Goal: Information Seeking & Learning: Get advice/opinions

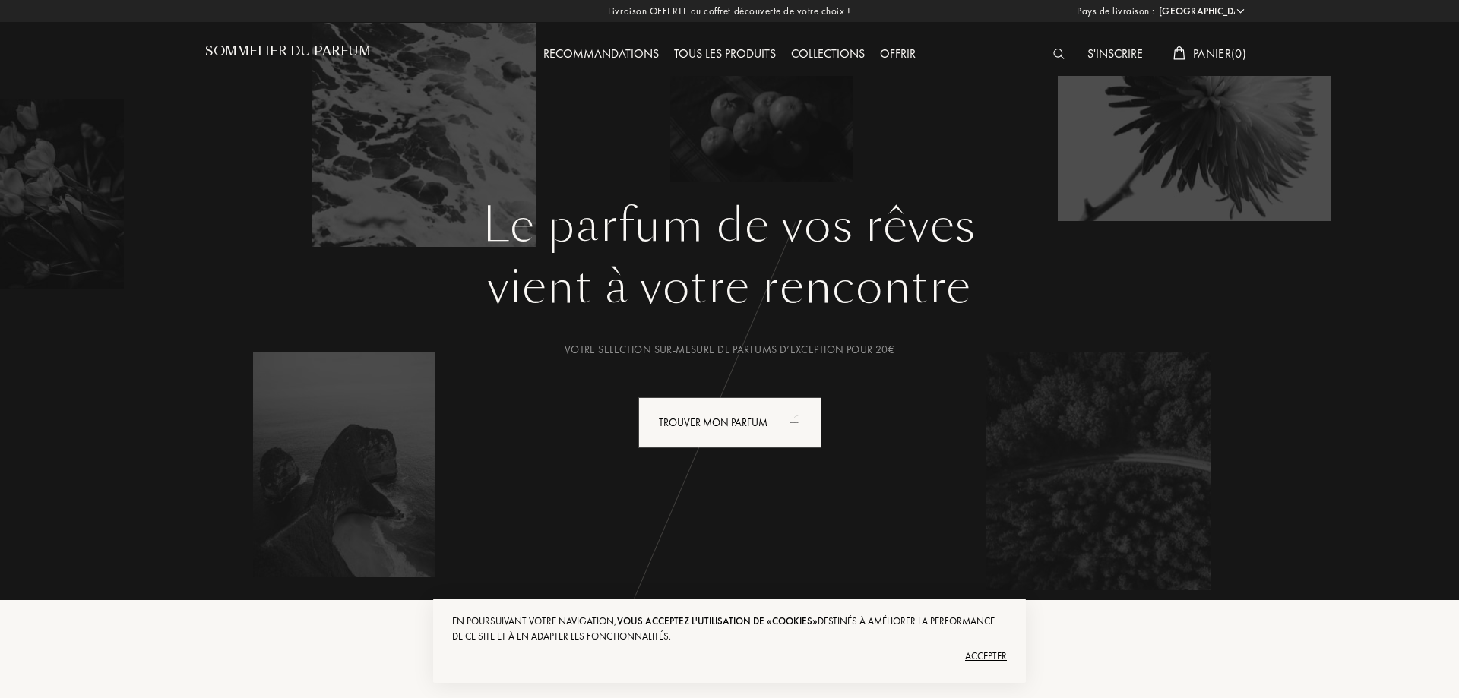
select select "FR"
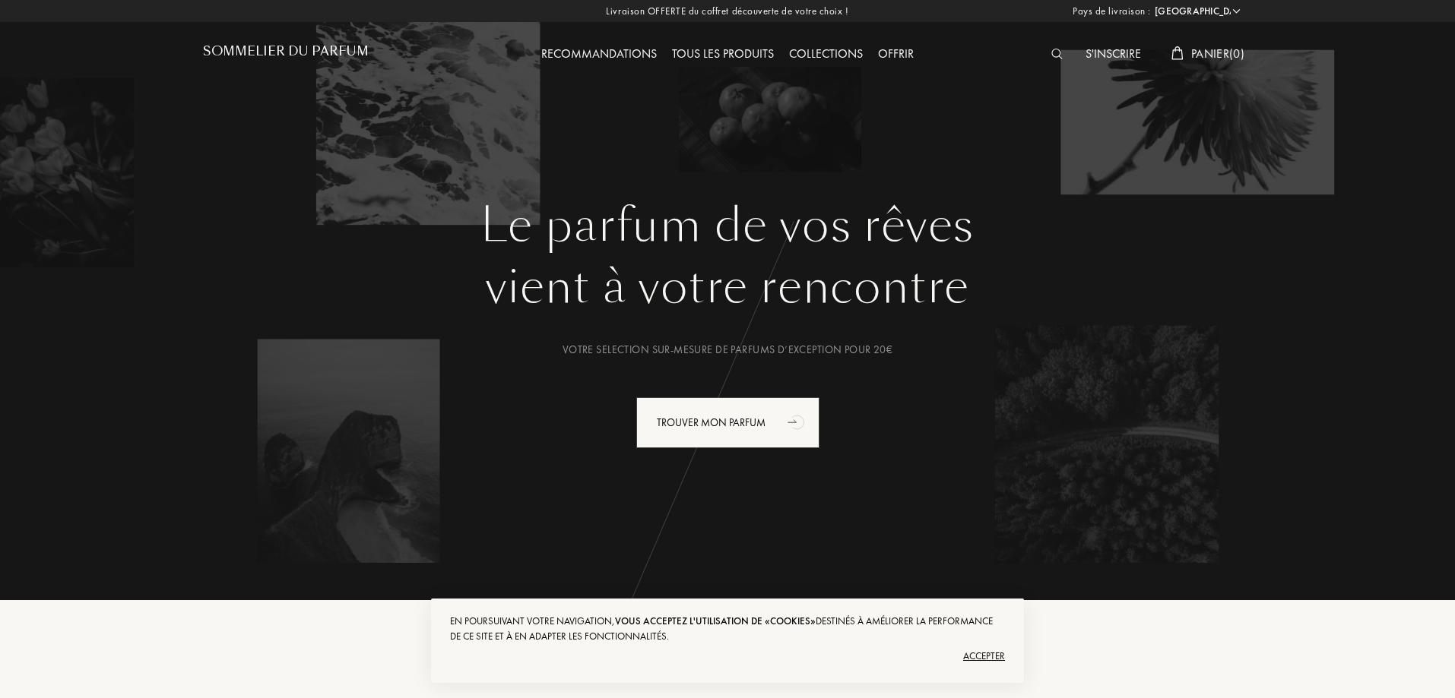
click at [1056, 50] on img at bounding box center [1056, 54] width 11 height 11
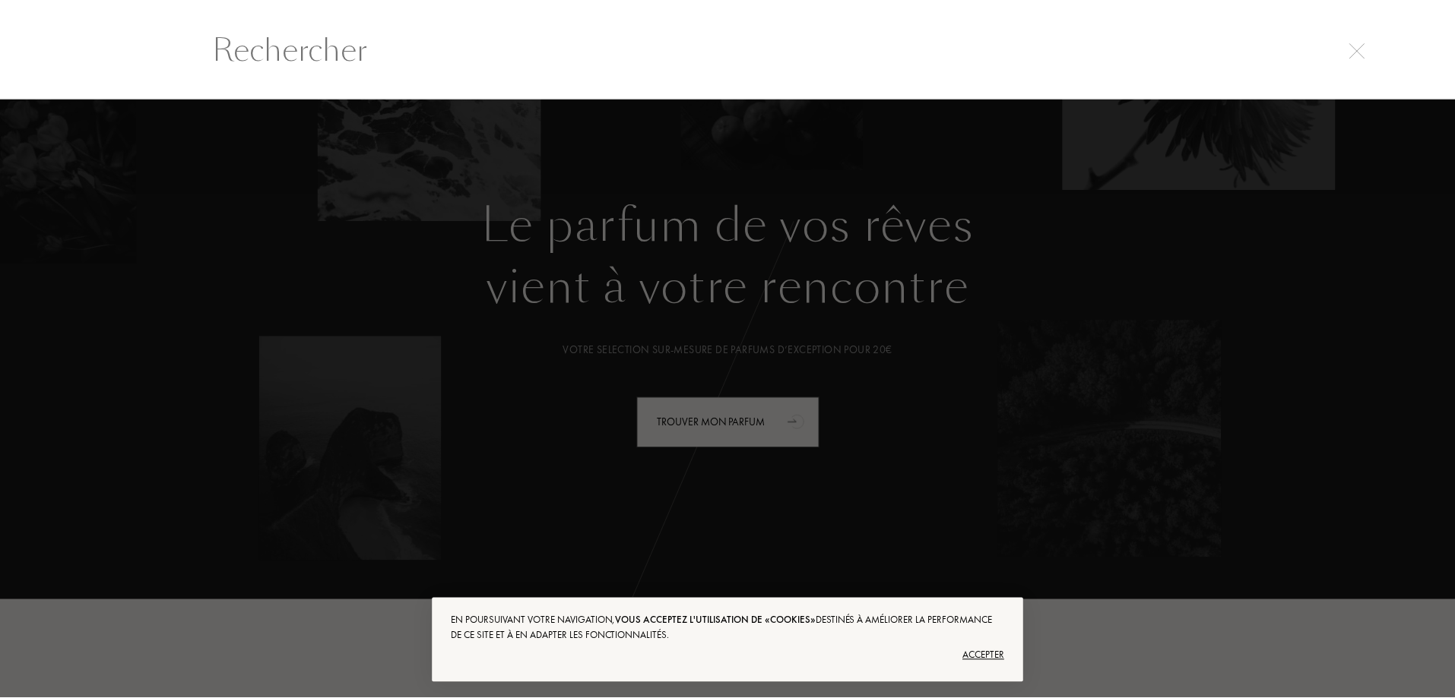
scroll to position [1, 0]
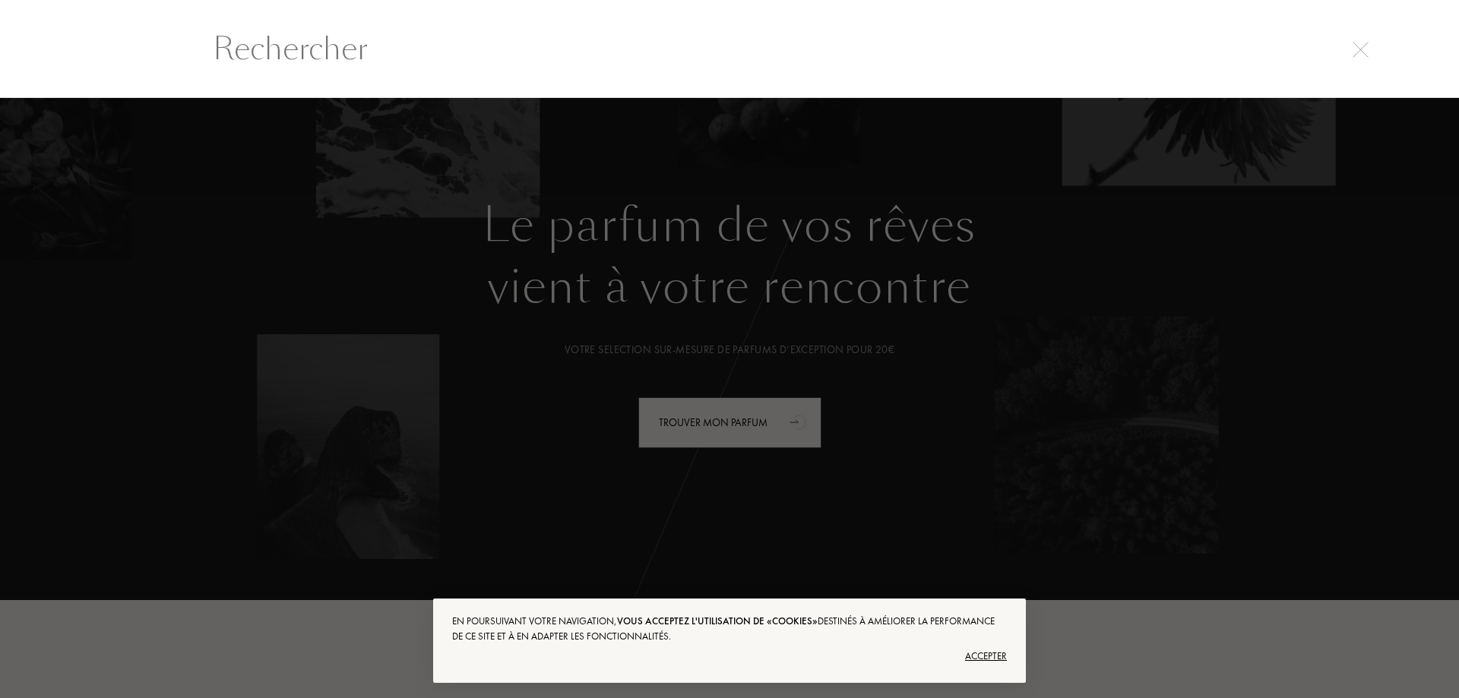
click at [334, 38] on input "text" at bounding box center [729, 49] width 1094 height 46
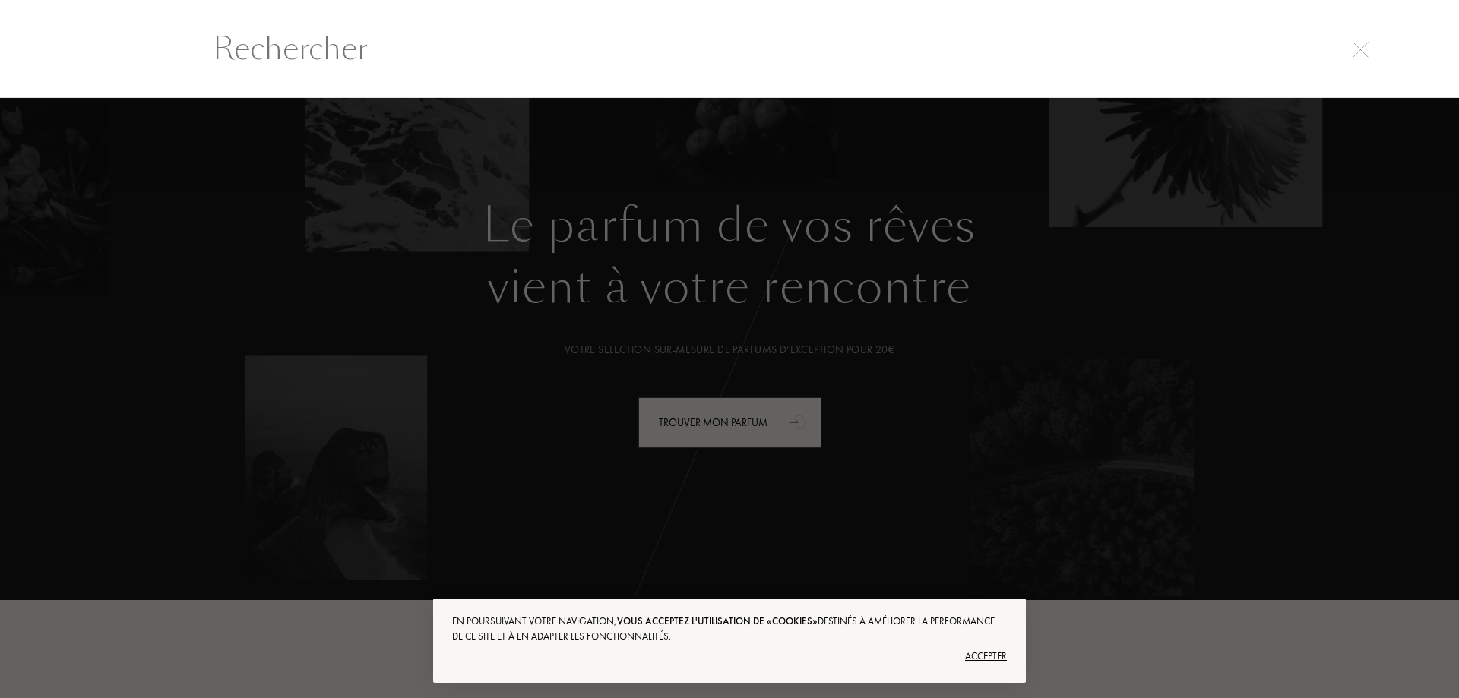
click at [404, 461] on div at bounding box center [729, 398] width 1459 height 600
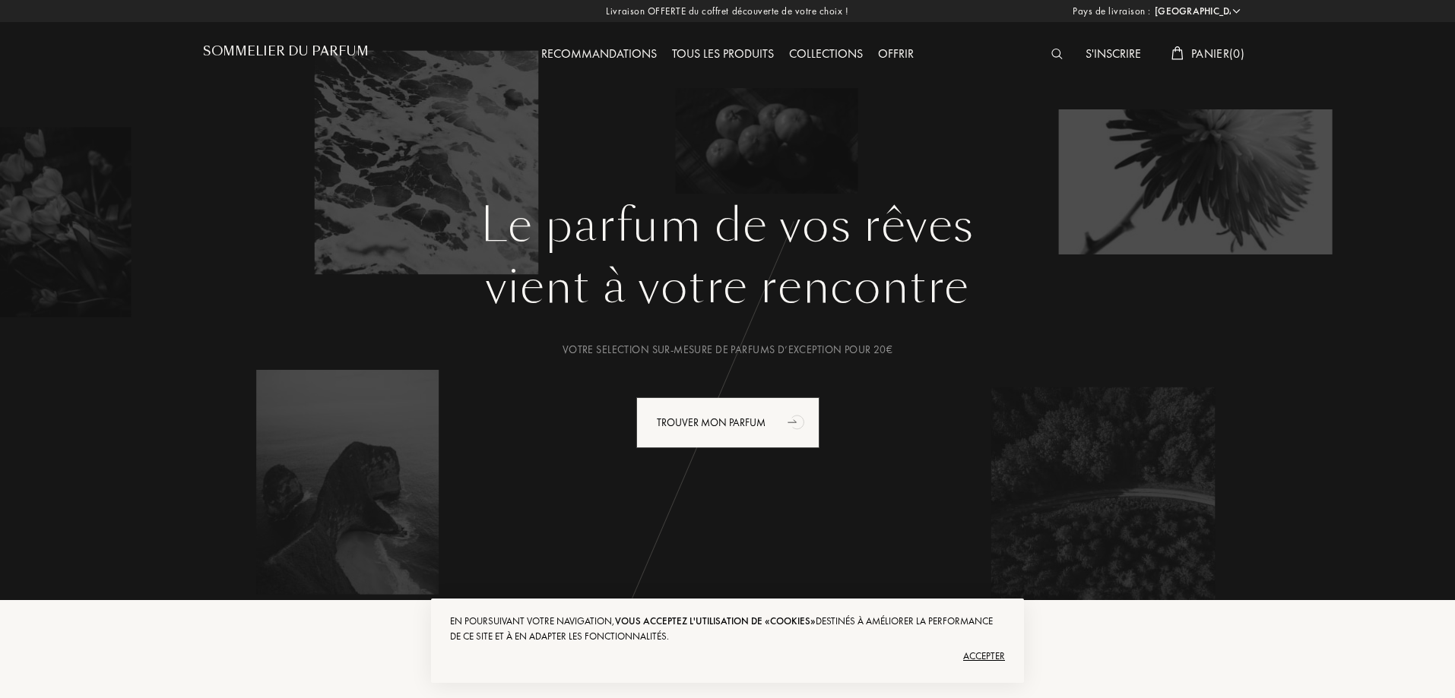
click at [992, 657] on div "Accepter" at bounding box center [727, 656] width 555 height 24
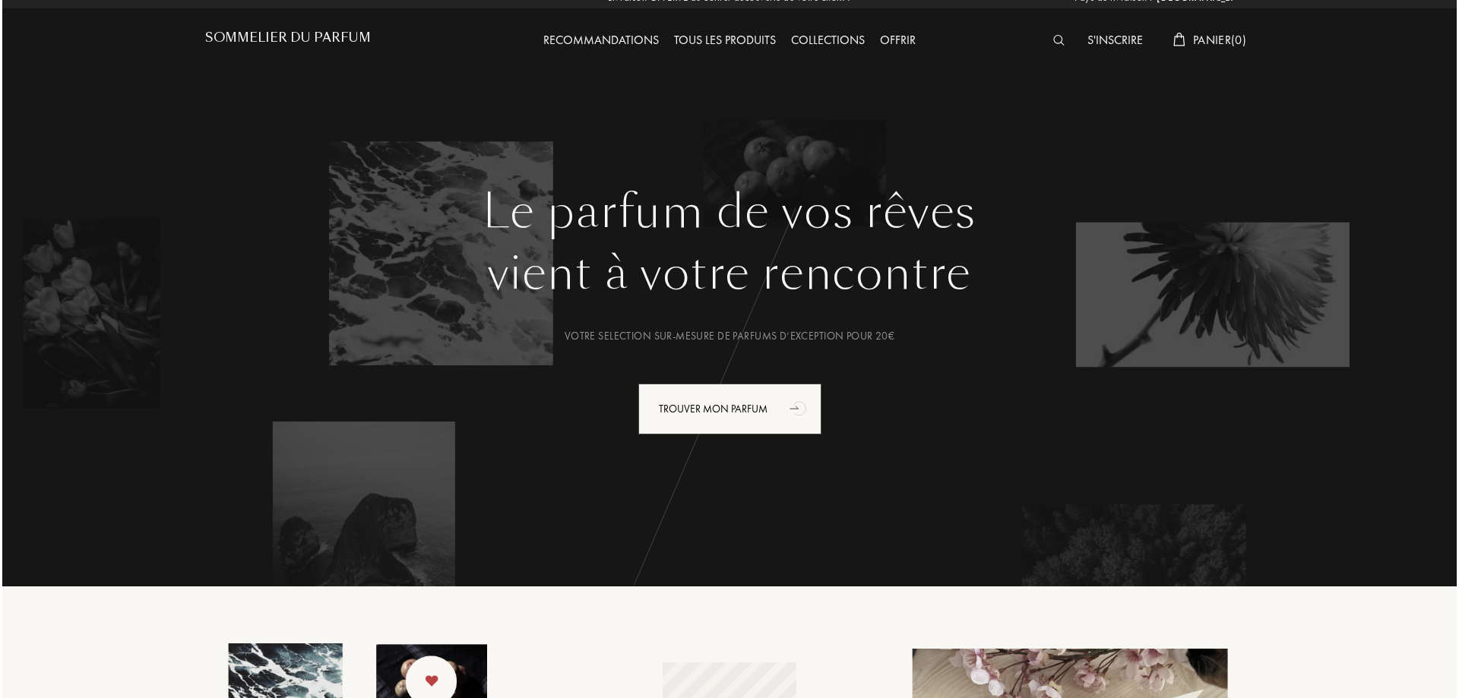
scroll to position [0, 0]
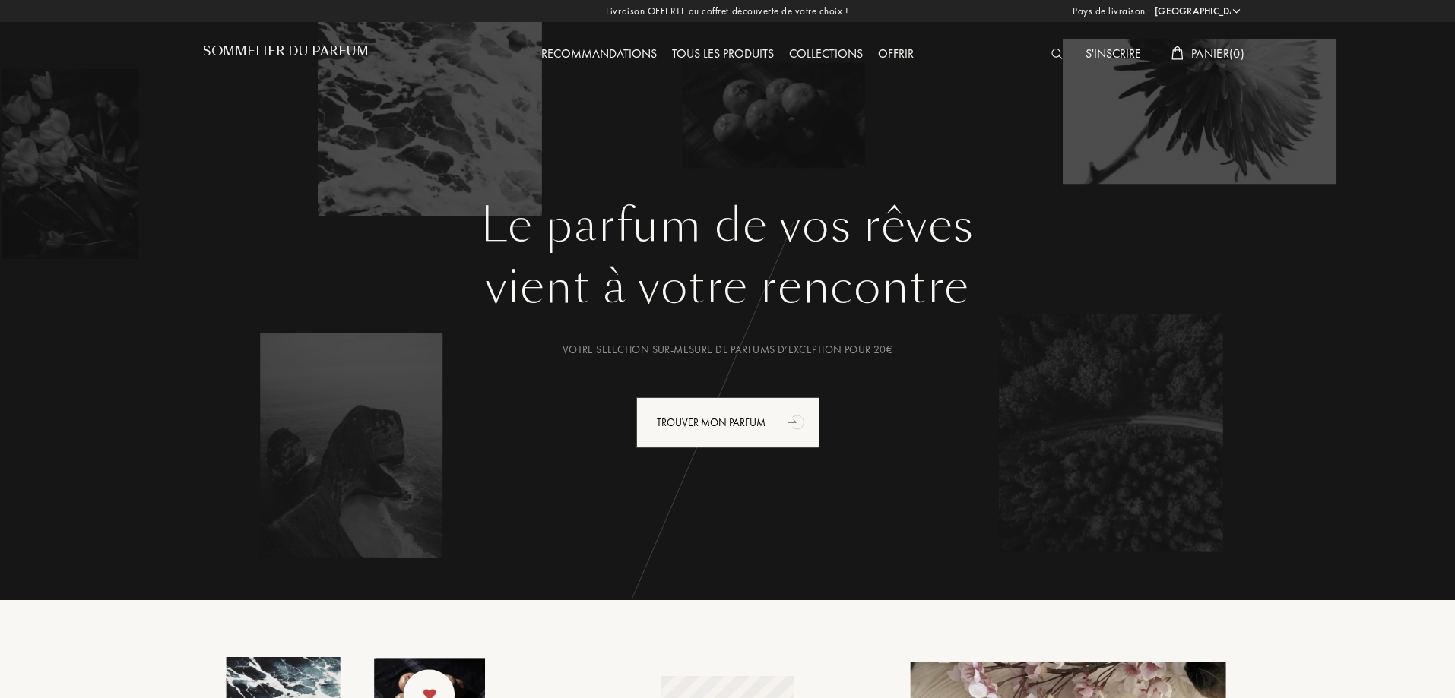
click at [1056, 56] on img at bounding box center [1056, 54] width 11 height 11
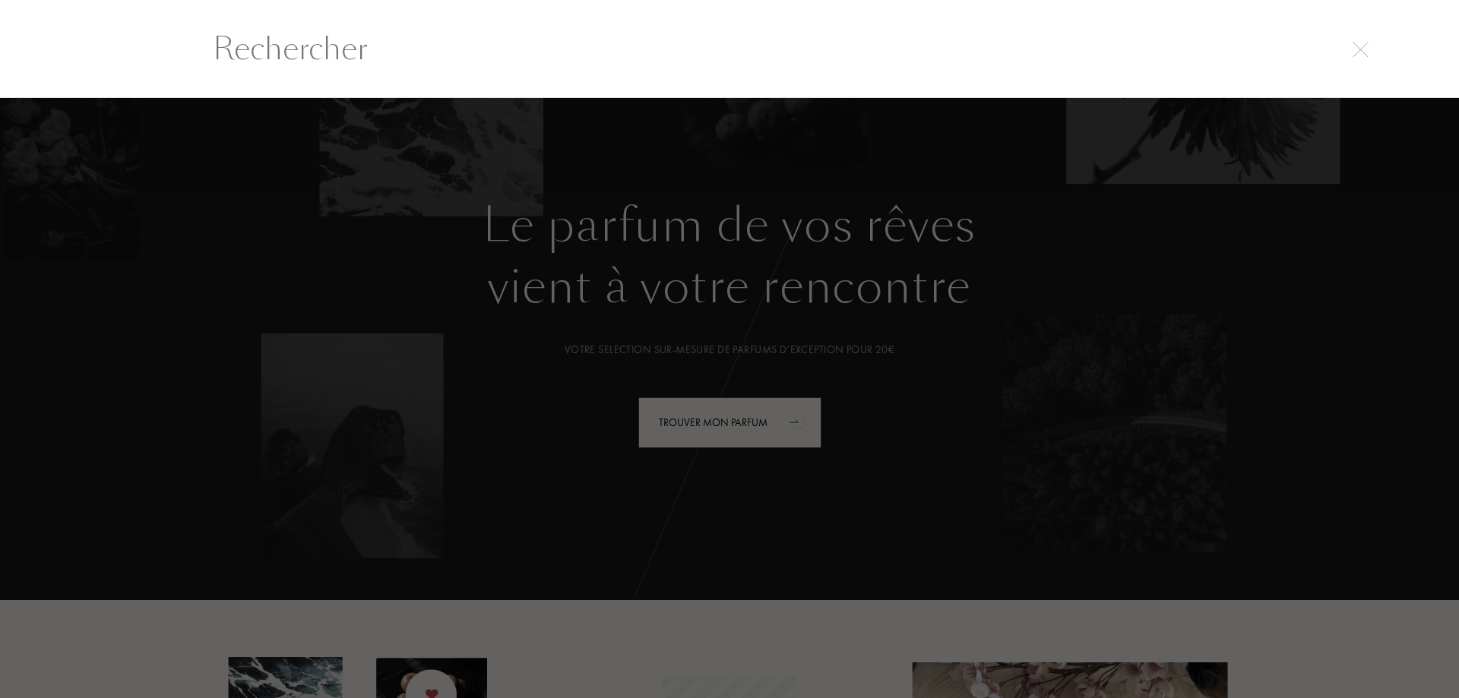
scroll to position [1, 0]
click at [337, 34] on input "text" at bounding box center [729, 49] width 1094 height 46
type input "d"
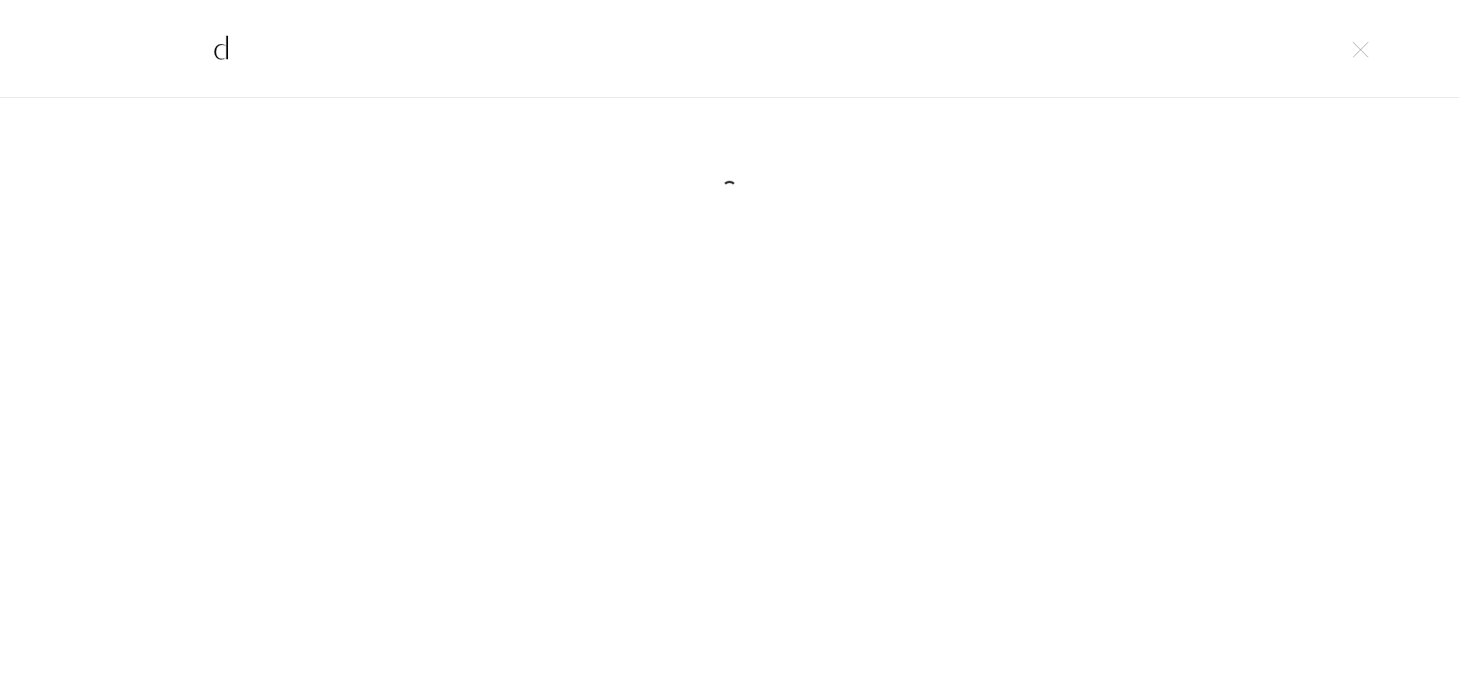
click at [205, 46] on input "d" at bounding box center [729, 49] width 1094 height 46
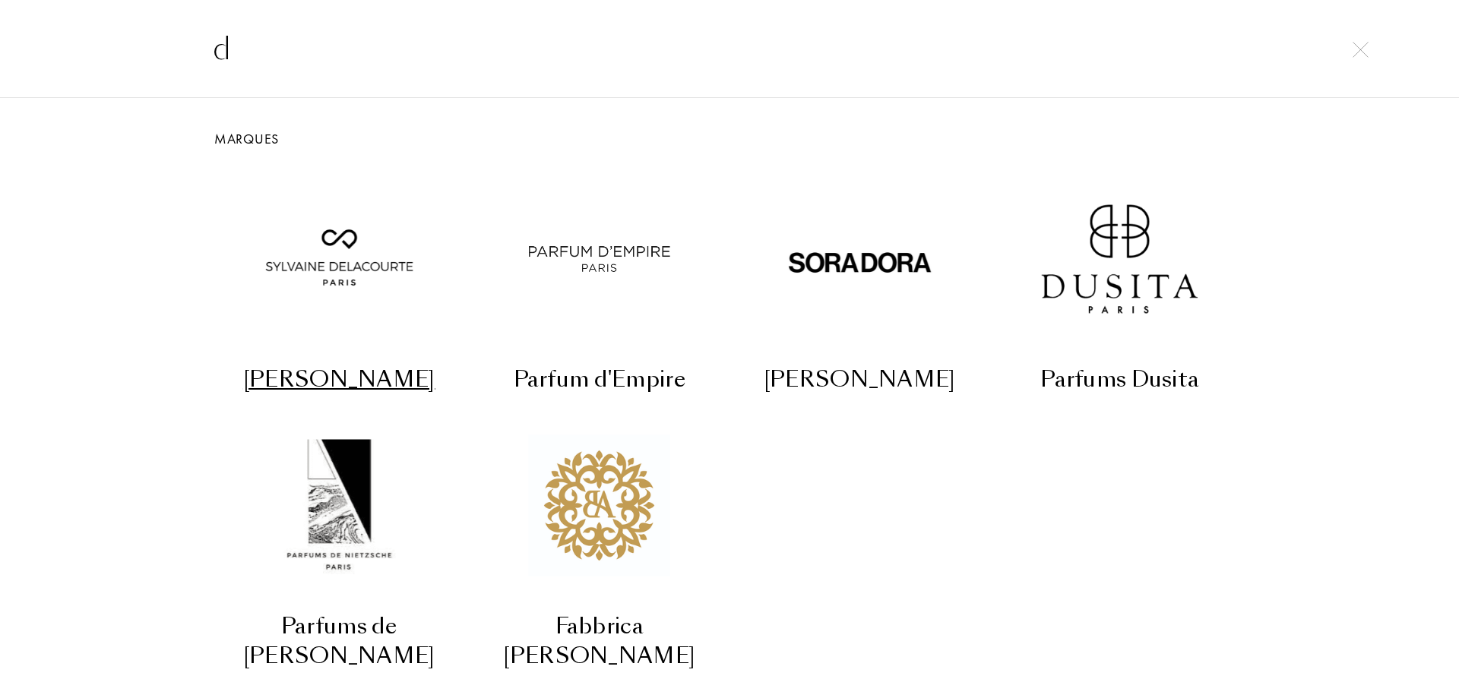
click at [344, 62] on input "d" at bounding box center [729, 49] width 1094 height 46
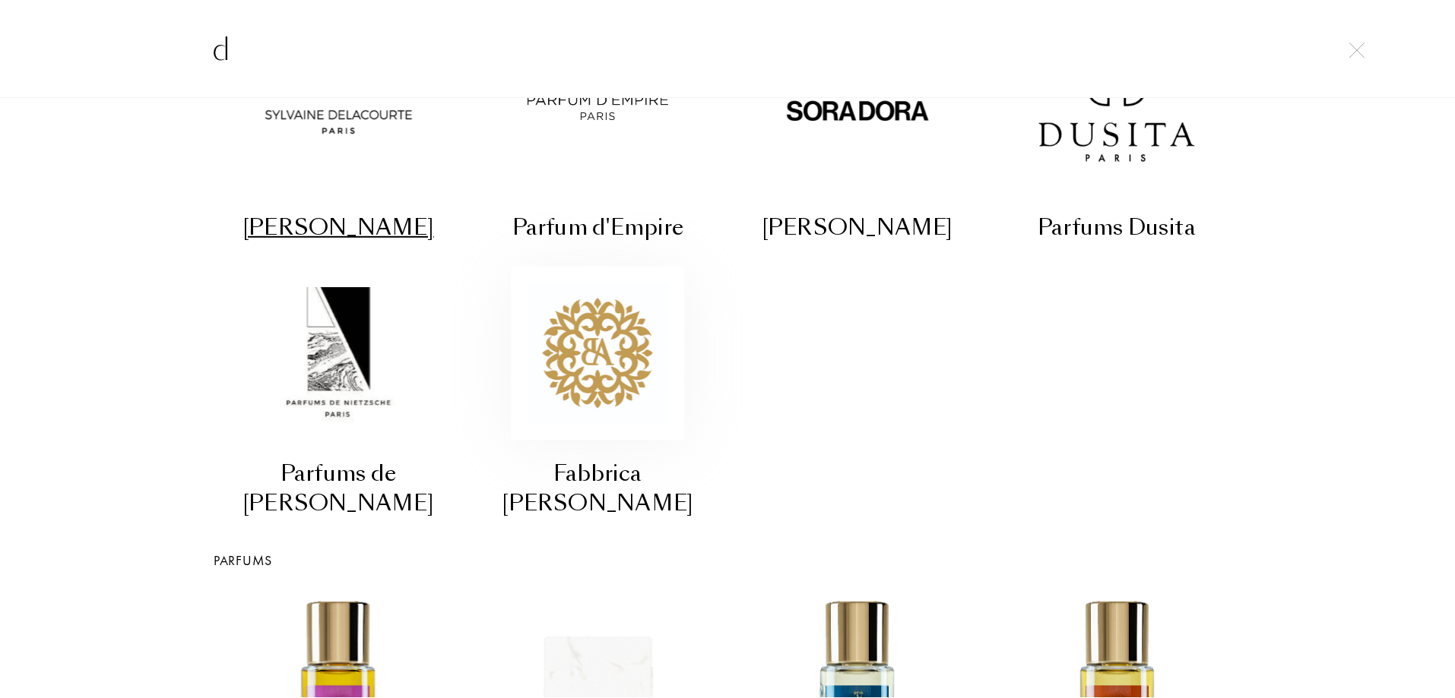
scroll to position [0, 0]
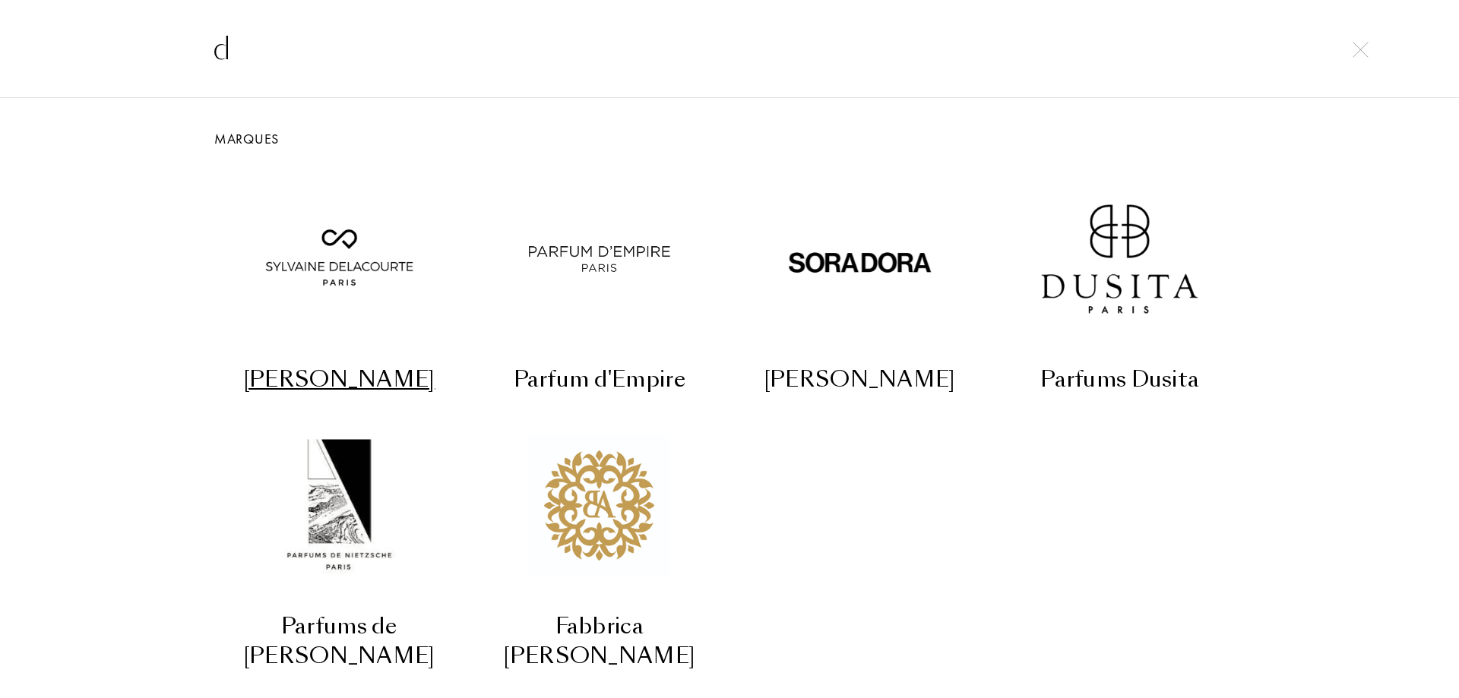
click at [201, 41] on input "d" at bounding box center [729, 49] width 1094 height 46
click at [374, 49] on input "d" at bounding box center [729, 49] width 1094 height 46
drag, startPoint x: 345, startPoint y: 45, endPoint x: 224, endPoint y: 52, distance: 121.1
click at [224, 52] on input "d" at bounding box center [729, 49] width 1094 height 46
drag, startPoint x: 253, startPoint y: 52, endPoint x: 214, endPoint y: 67, distance: 41.4
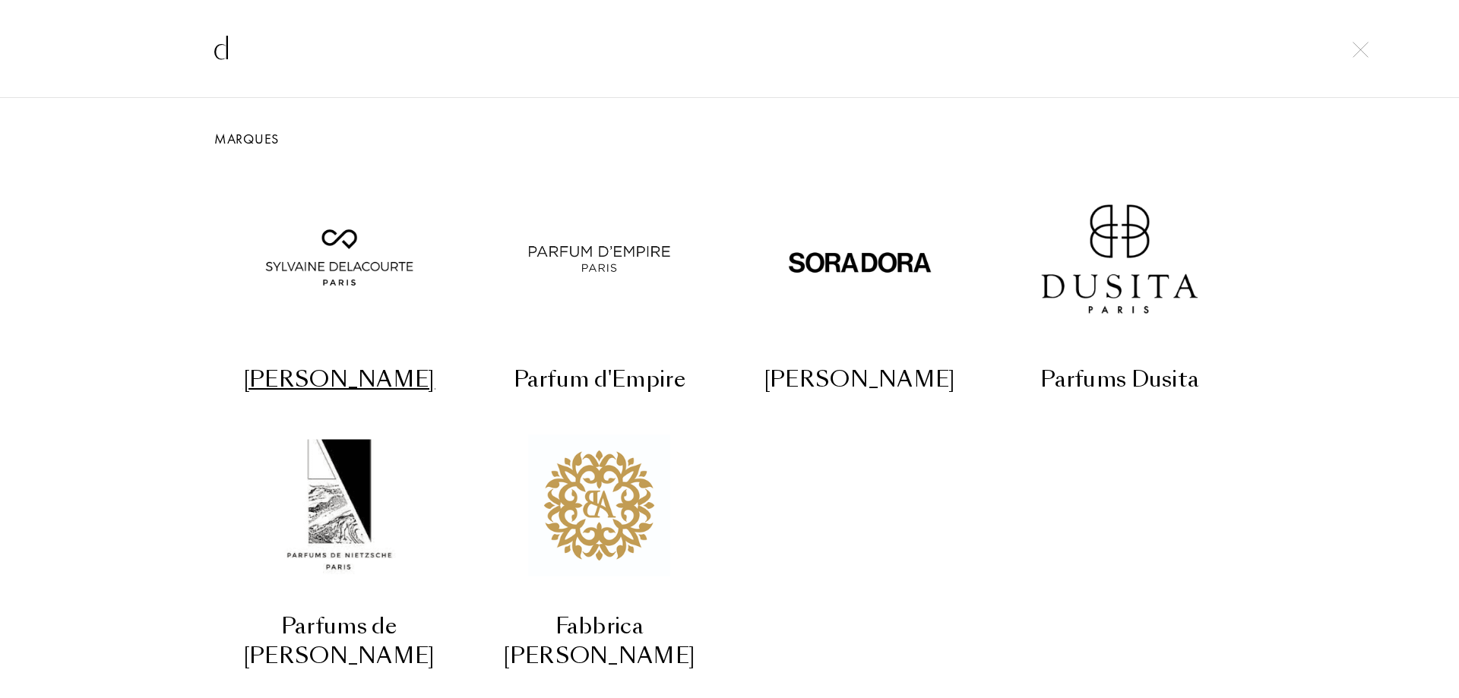
click at [214, 67] on input "d" at bounding box center [729, 49] width 1094 height 46
click at [257, 49] on input "d" at bounding box center [729, 49] width 1094 height 46
drag, startPoint x: 261, startPoint y: 51, endPoint x: 221, endPoint y: 49, distance: 40.3
click at [221, 49] on input "d" at bounding box center [729, 49] width 1094 height 46
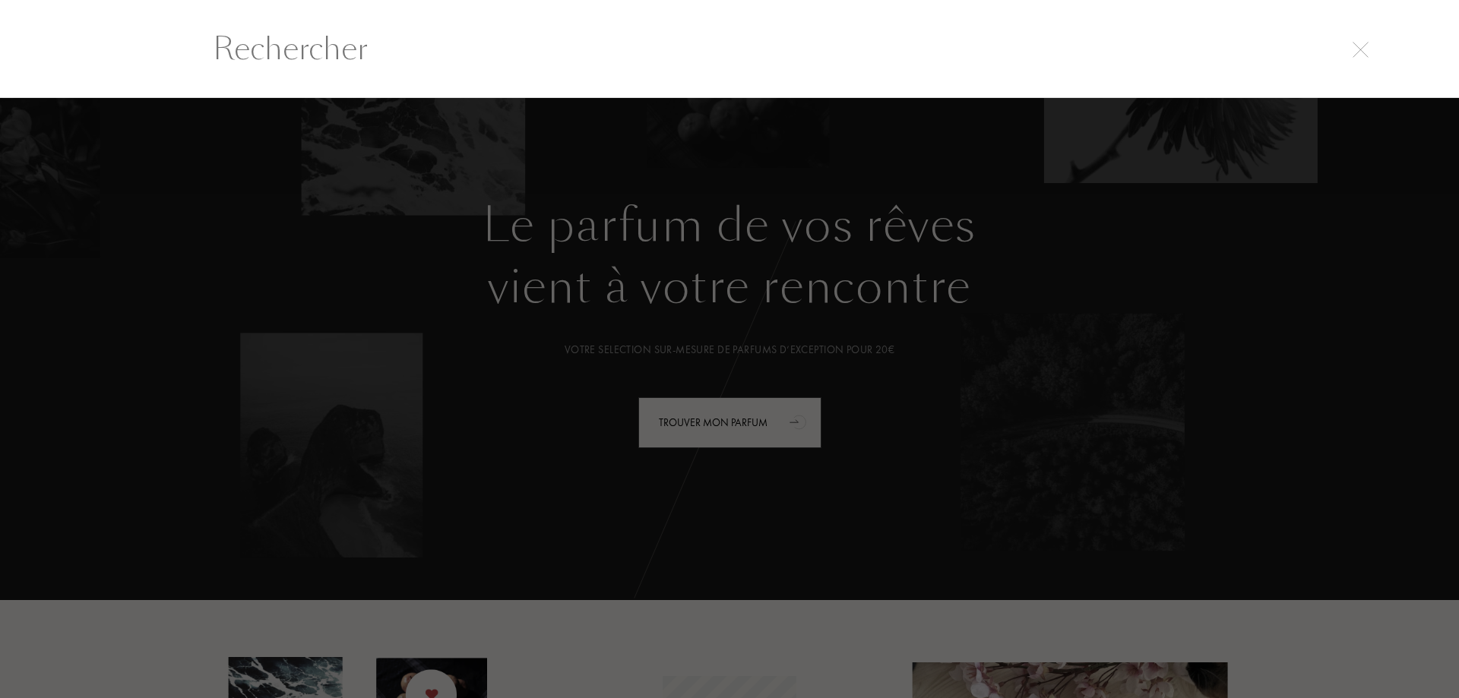
click at [264, 52] on input "text" at bounding box center [729, 49] width 1094 height 46
click at [310, 48] on input "text" at bounding box center [729, 49] width 1094 height 46
click at [359, 52] on input "text" at bounding box center [729, 49] width 1094 height 46
click at [369, 49] on input "text" at bounding box center [729, 49] width 1094 height 46
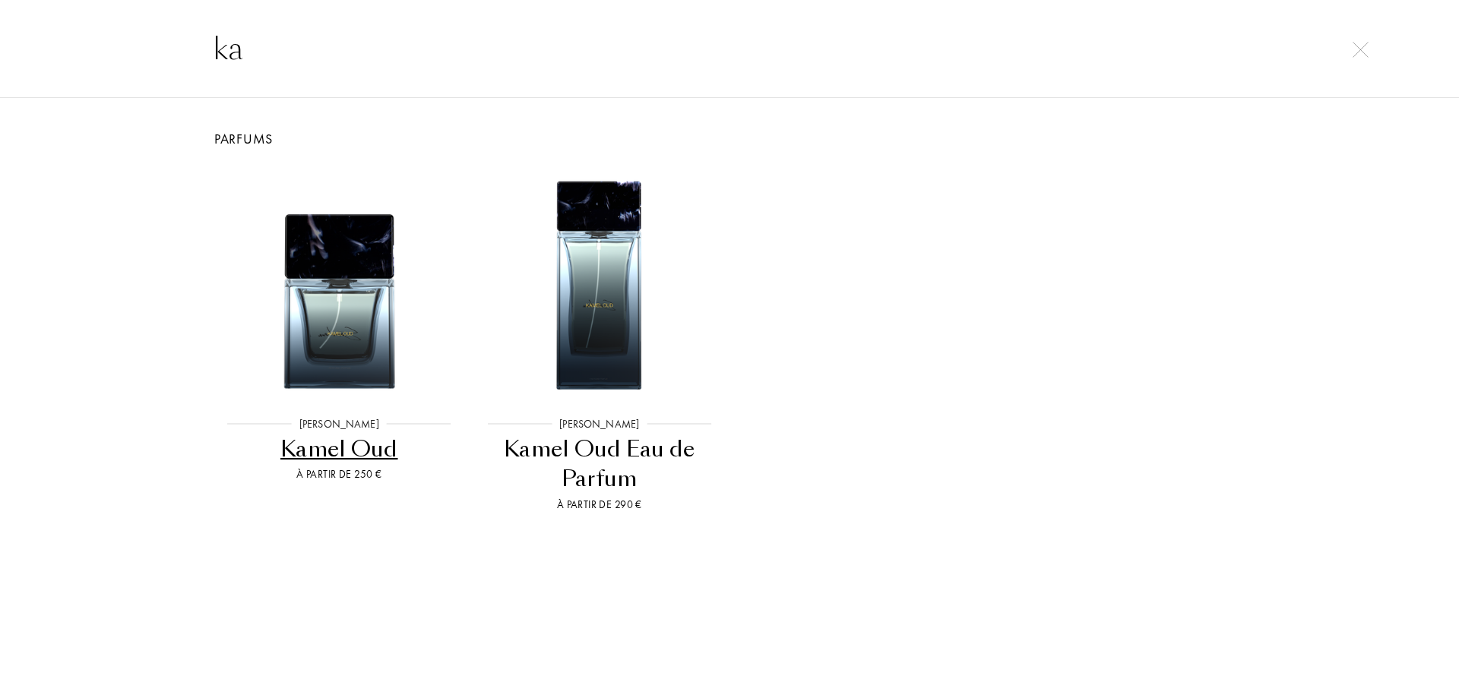
type input "kay"
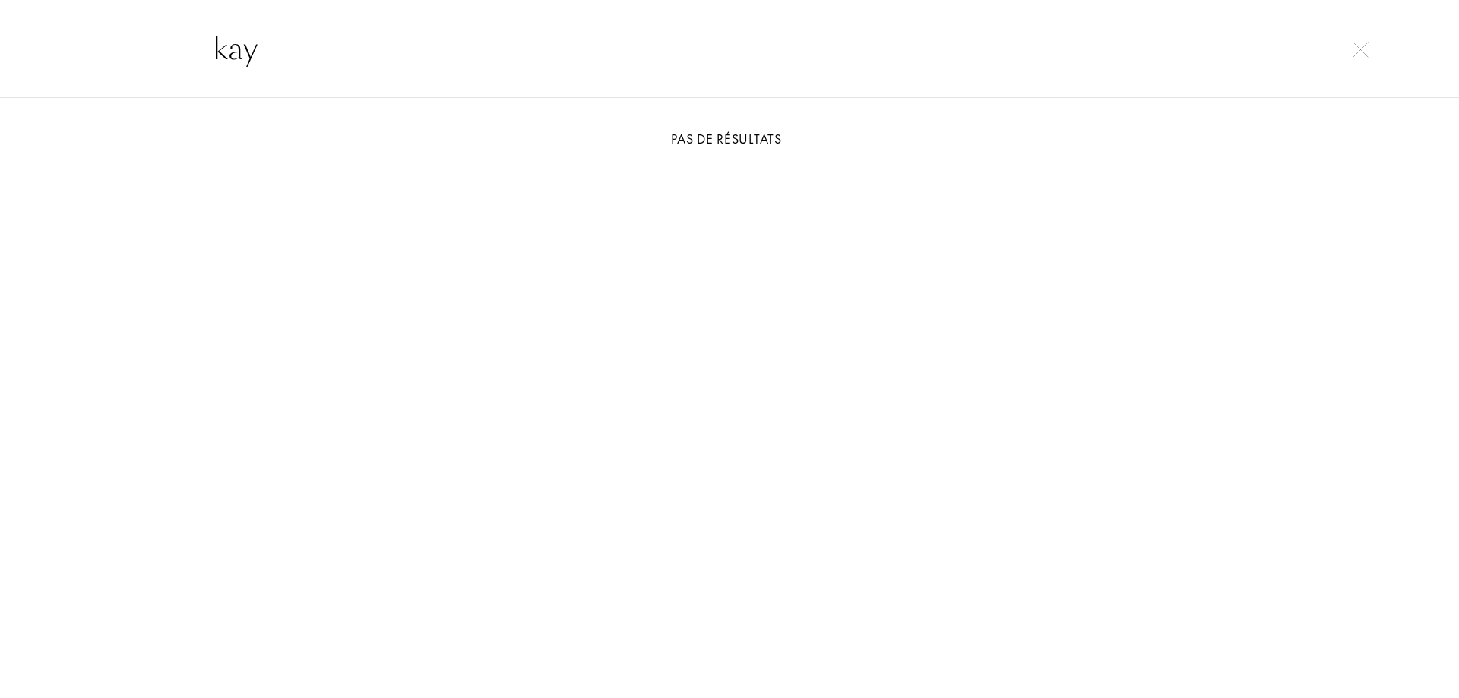
drag, startPoint x: 261, startPoint y: 65, endPoint x: 201, endPoint y: 62, distance: 60.1
click at [201, 62] on input "kay" at bounding box center [729, 49] width 1094 height 46
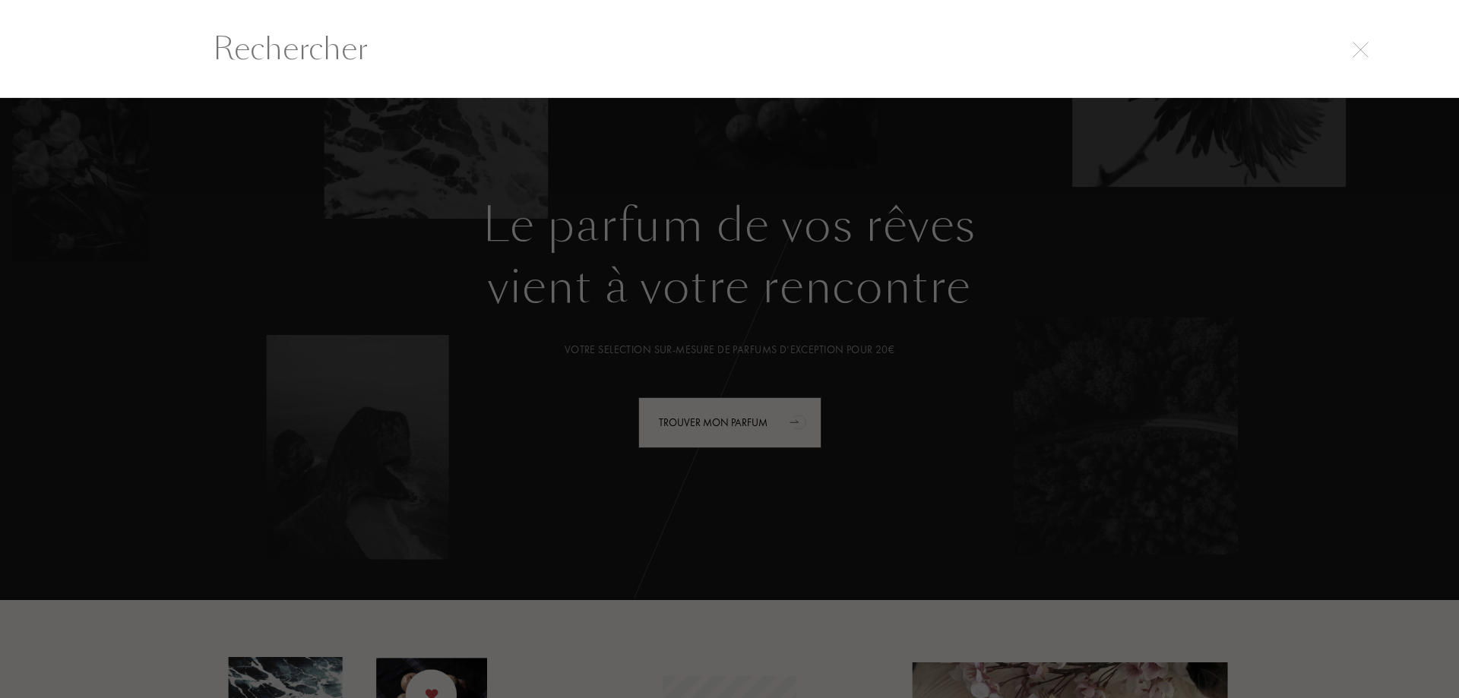
click at [1361, 55] on img at bounding box center [1361, 50] width 16 height 16
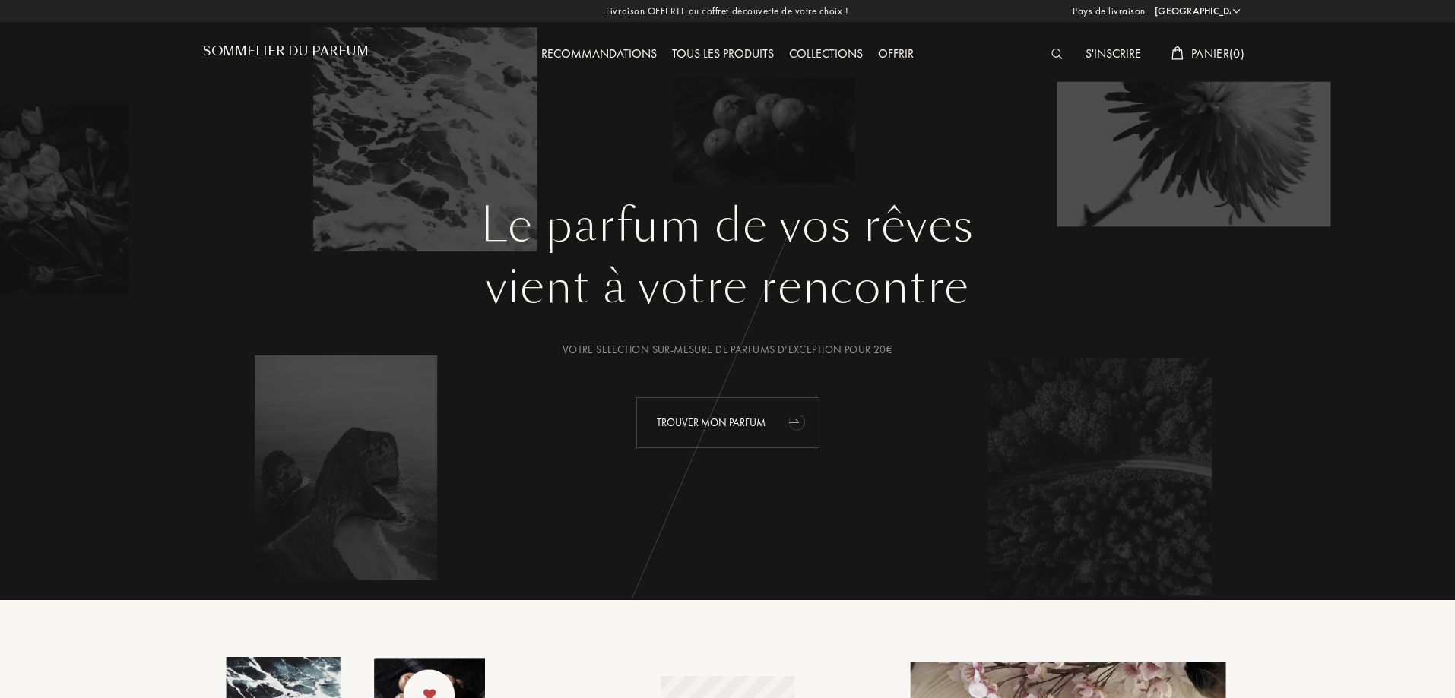
click at [794, 419] on icon "animation" at bounding box center [796, 423] width 18 height 17
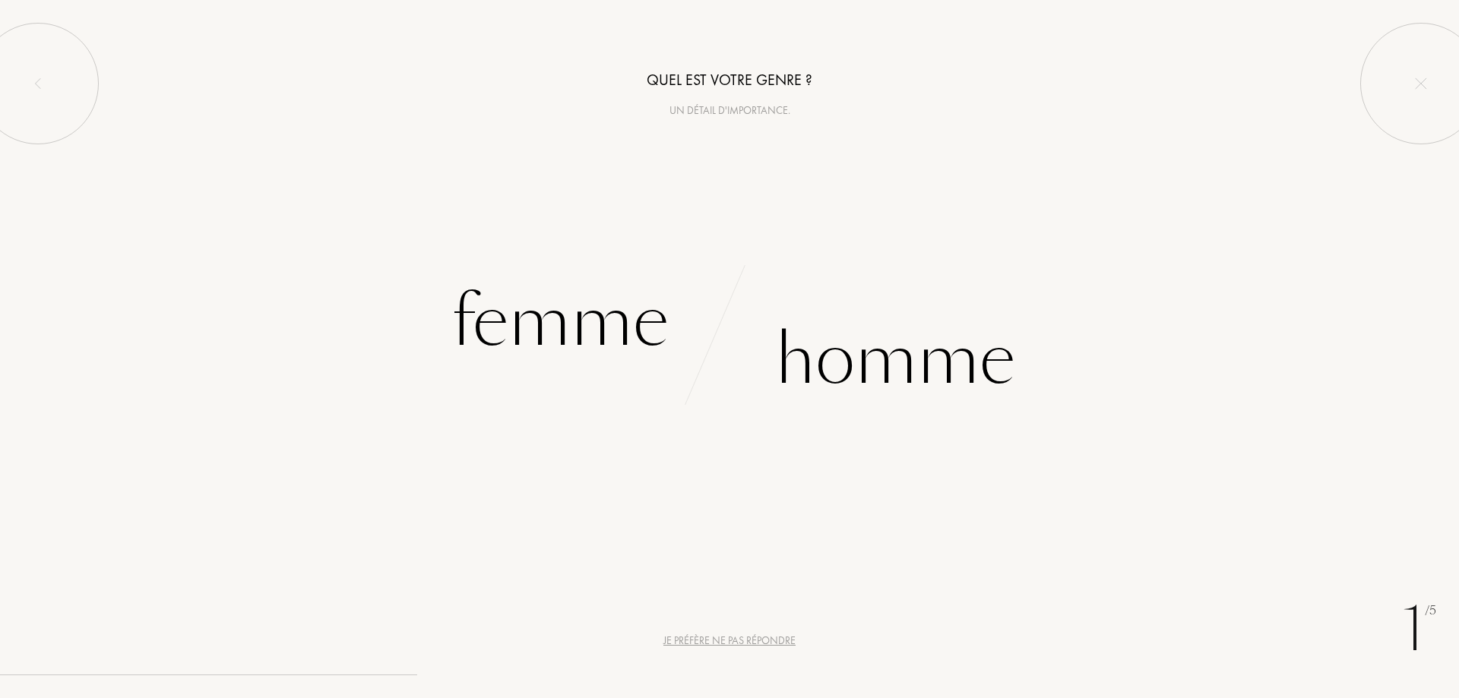
click at [829, 384] on div "a" at bounding box center [823, 379] width 19 height 57
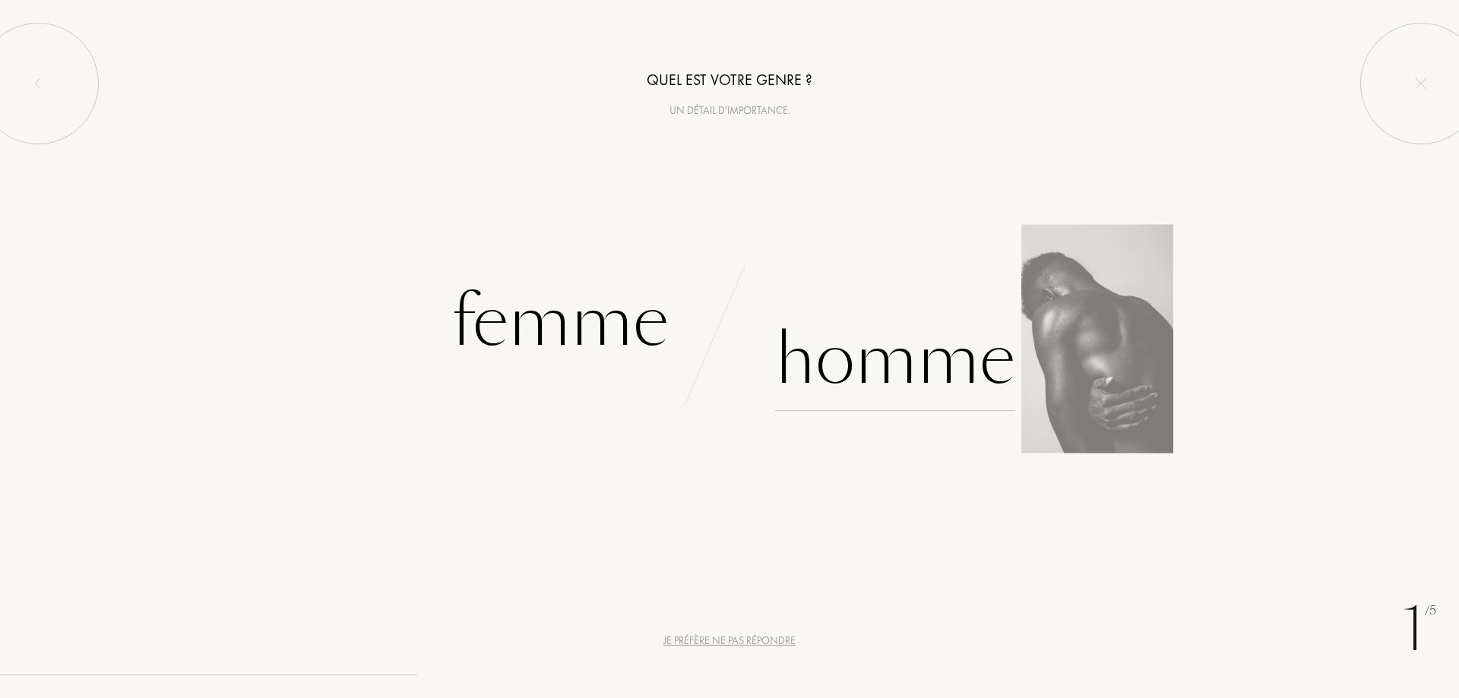
click at [844, 356] on div "Homme" at bounding box center [895, 360] width 240 height 103
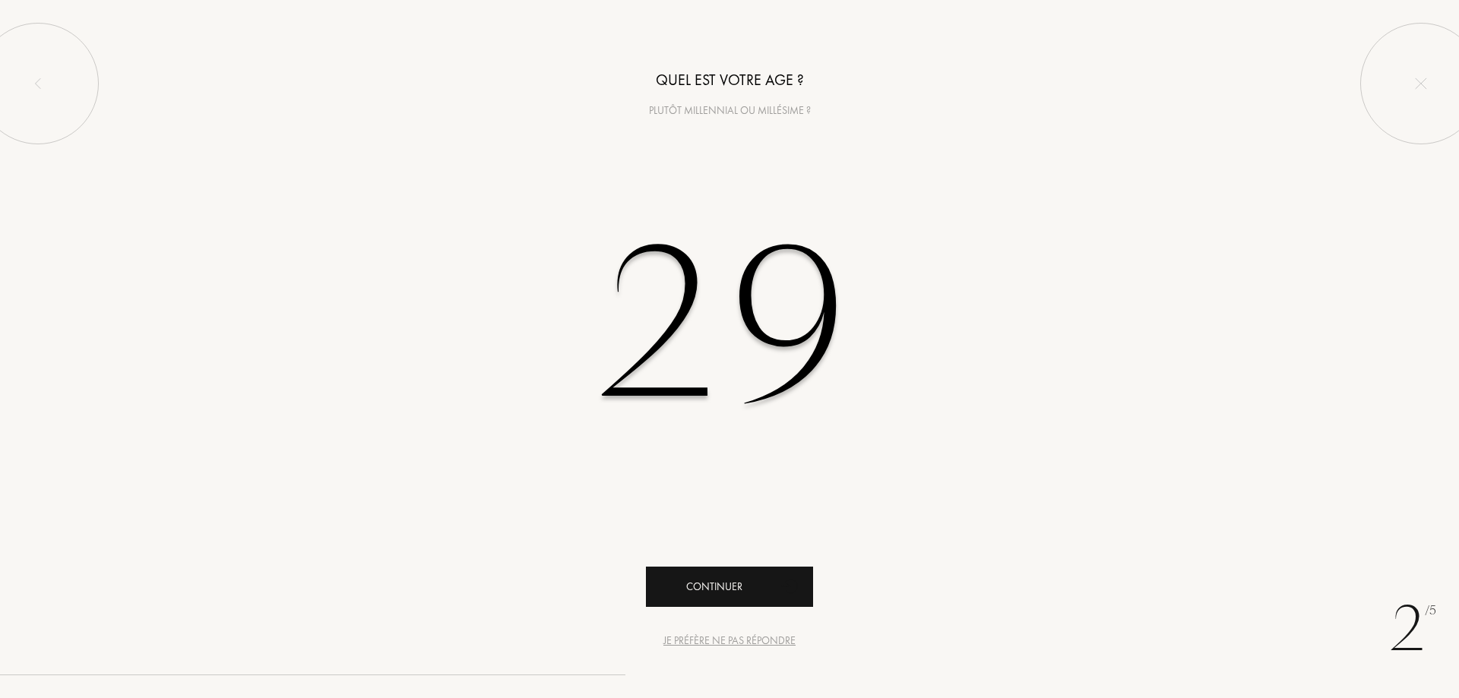
type input "29"
click at [743, 591] on div "Continuer" at bounding box center [729, 587] width 167 height 40
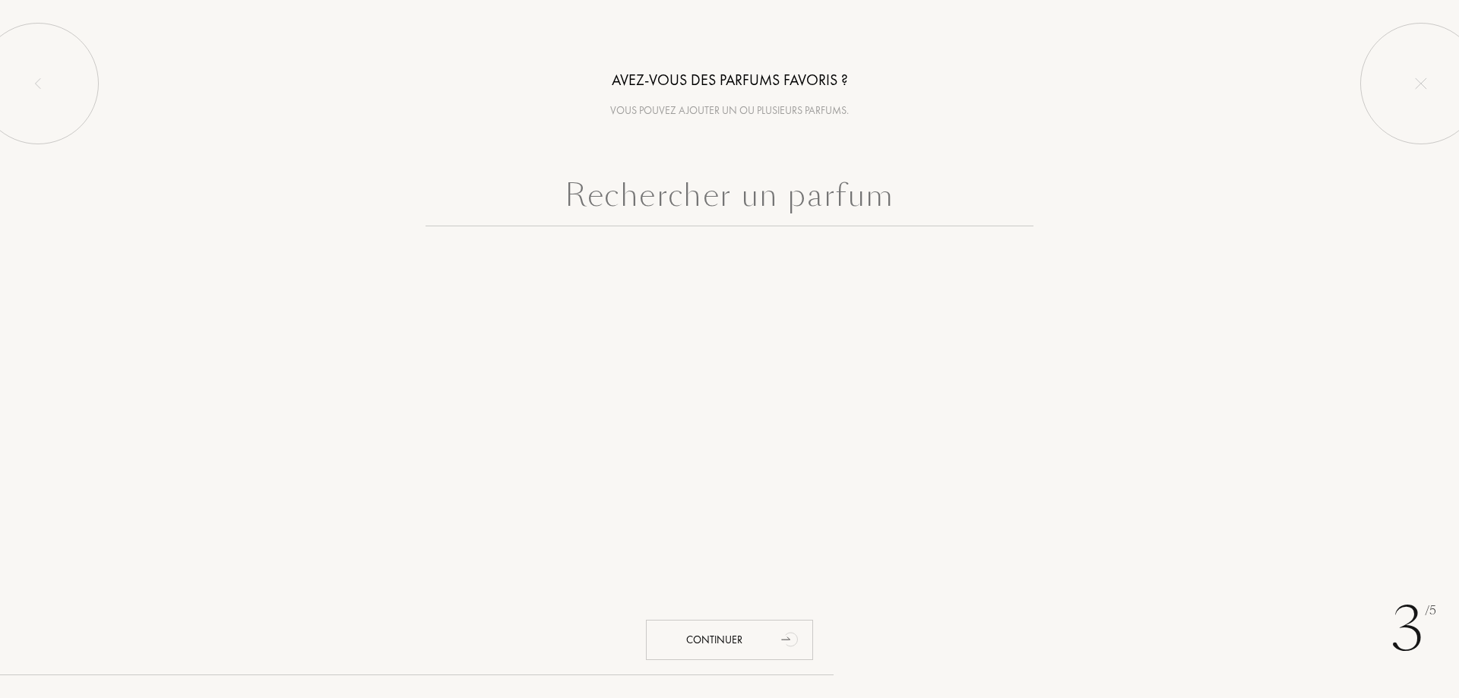
click at [670, 189] on input "text" at bounding box center [730, 199] width 608 height 55
click at [743, 643] on div "Continuer" at bounding box center [729, 640] width 167 height 40
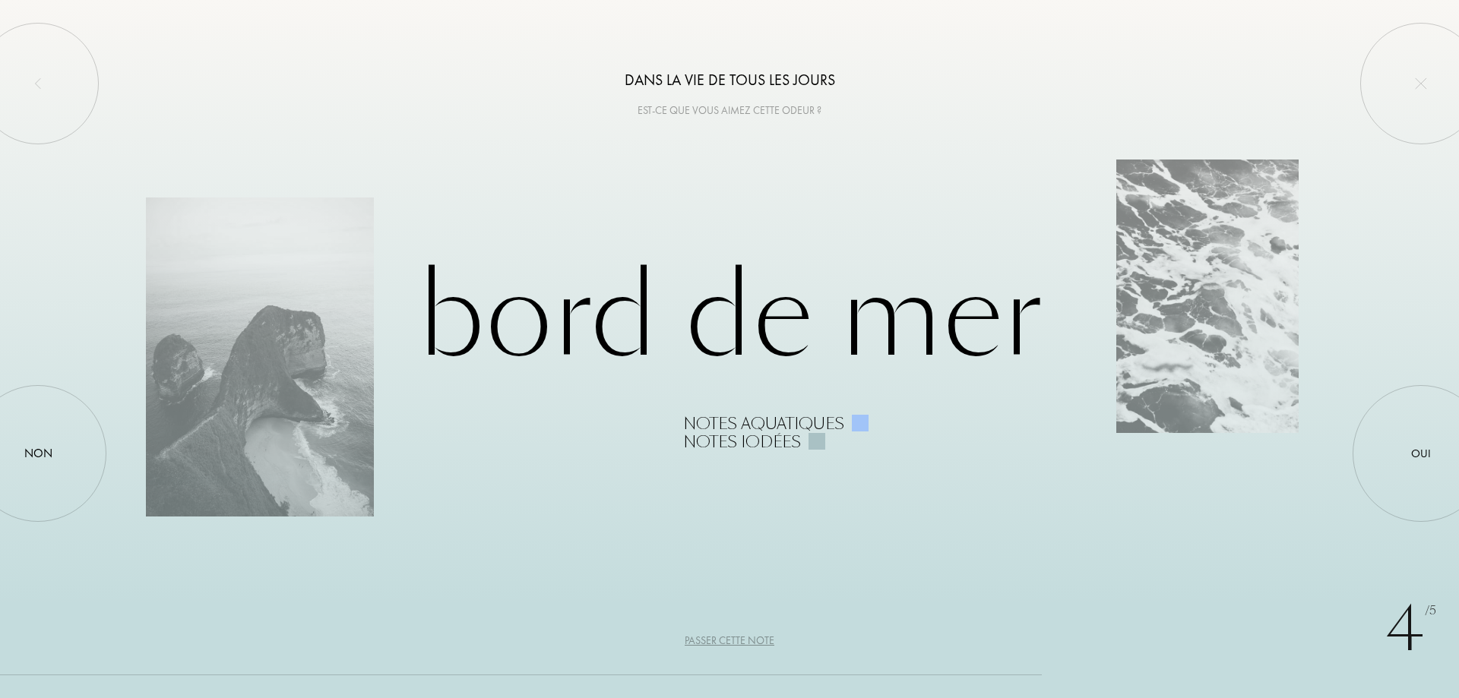
click at [860, 427] on div at bounding box center [860, 423] width 17 height 17
click at [822, 443] on div at bounding box center [817, 441] width 17 height 17
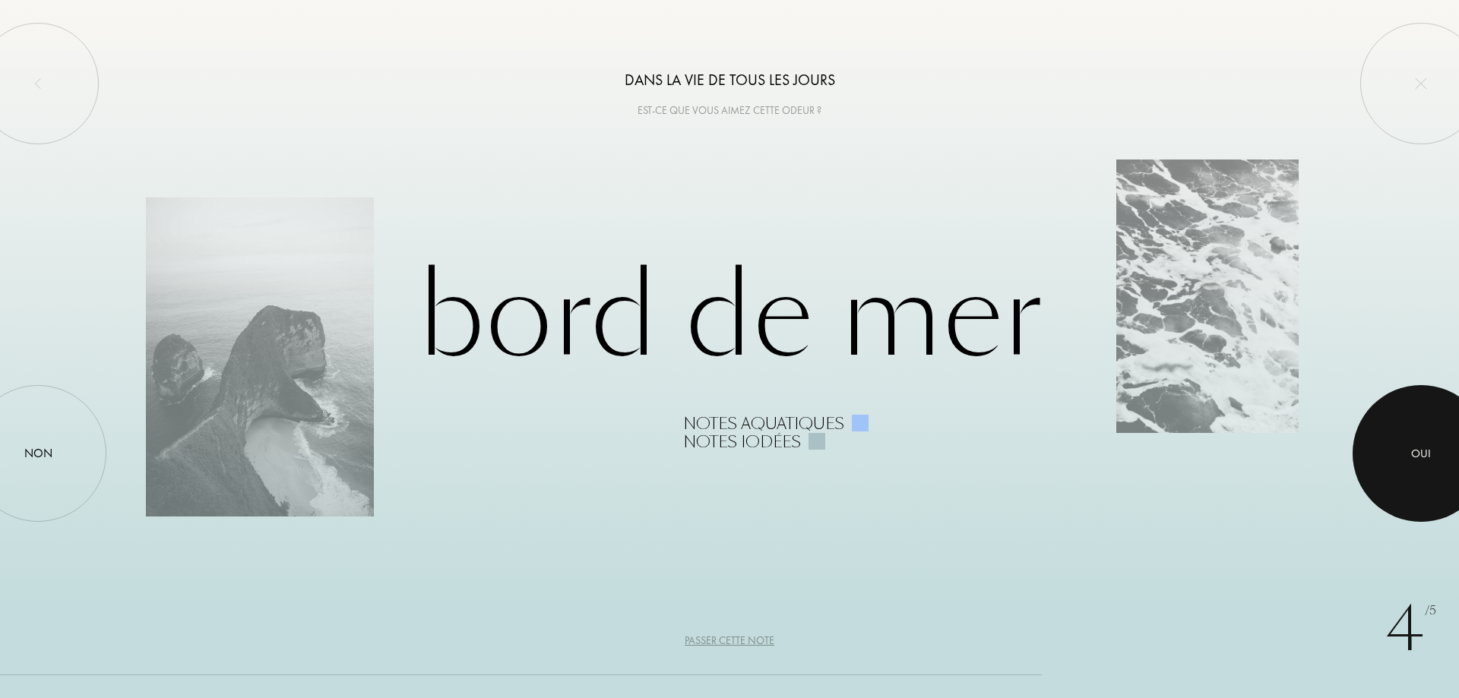
click at [1423, 461] on div "Oui" at bounding box center [1421, 453] width 20 height 17
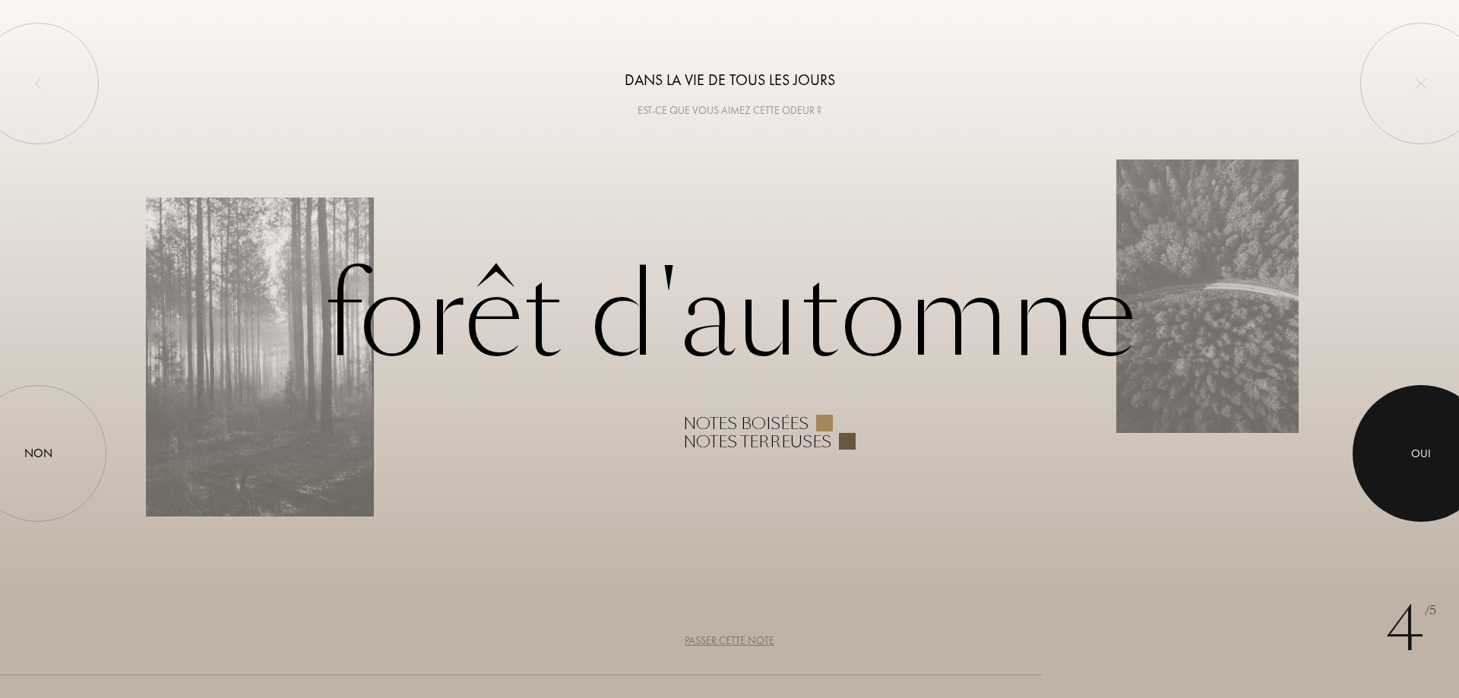
click at [1383, 437] on div "Oui" at bounding box center [1421, 453] width 137 height 137
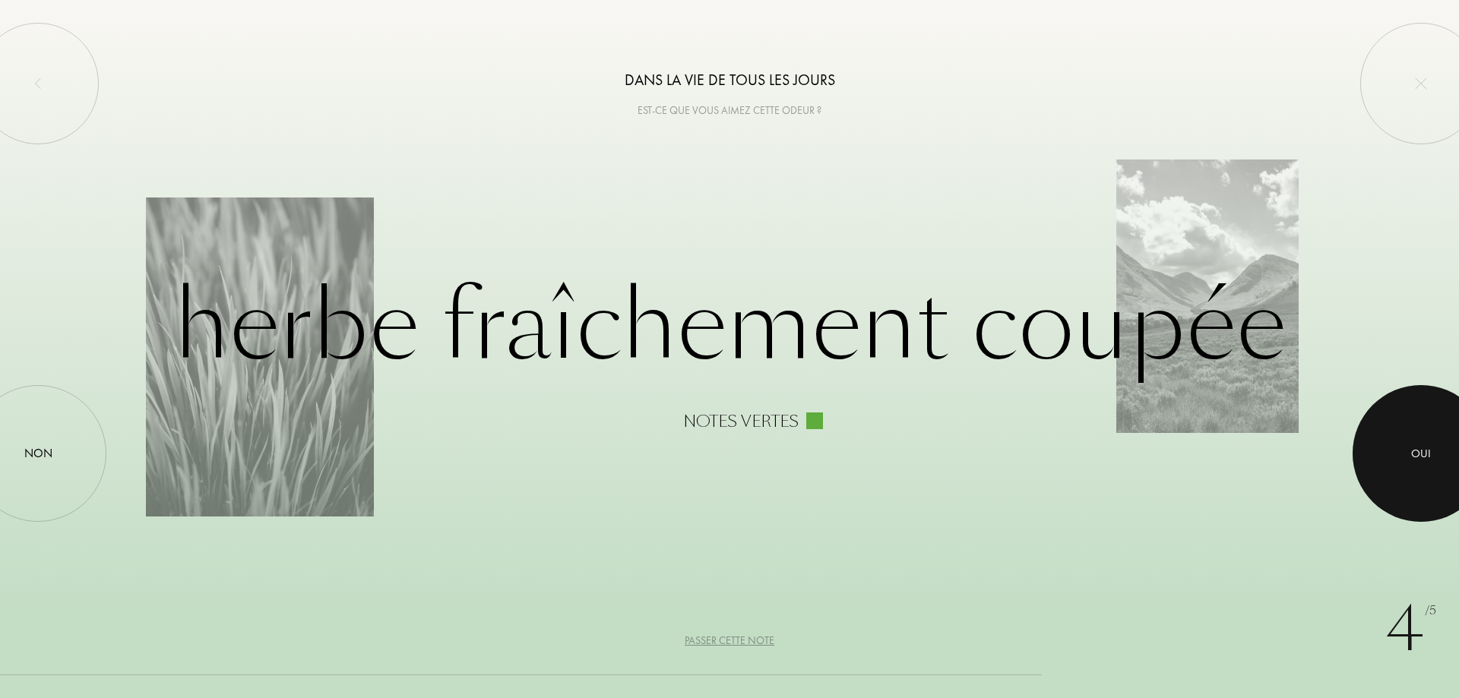
click at [1383, 437] on div at bounding box center [1421, 453] width 137 height 137
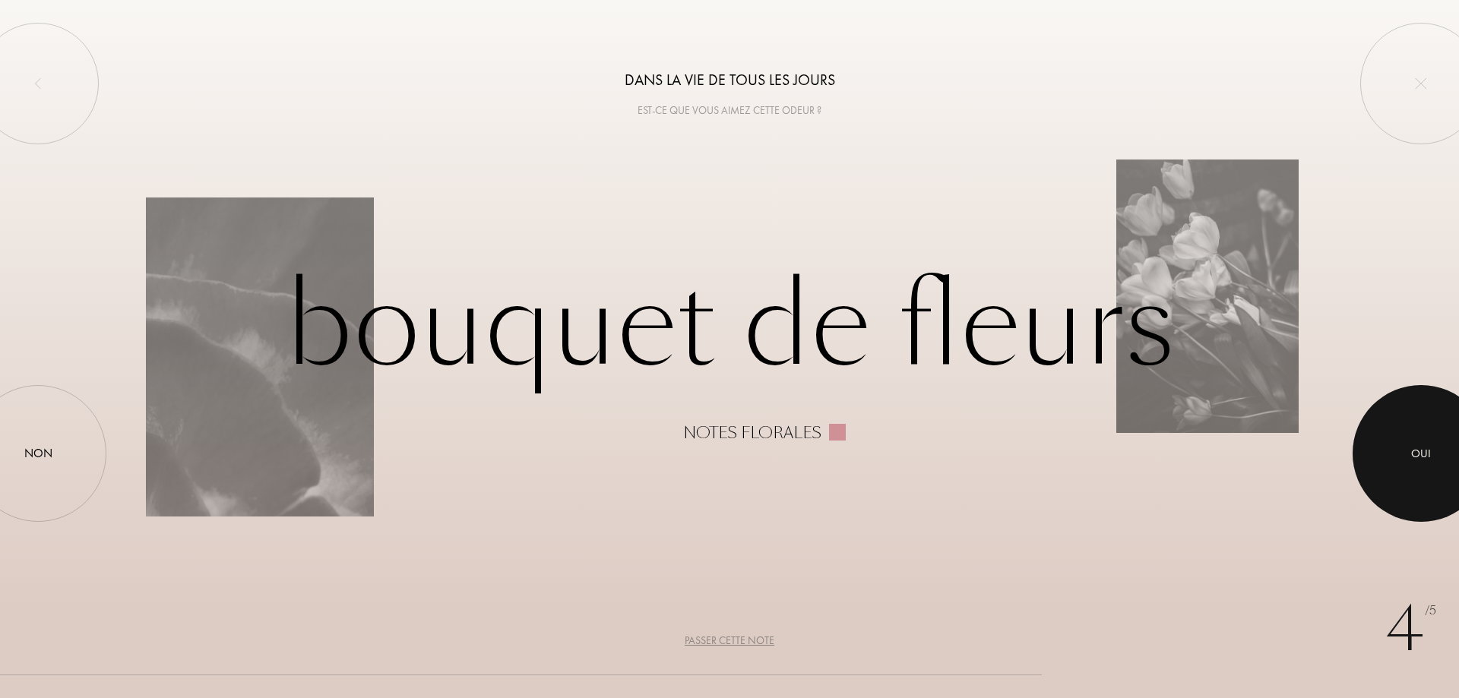
click at [1383, 437] on div at bounding box center [1421, 453] width 137 height 137
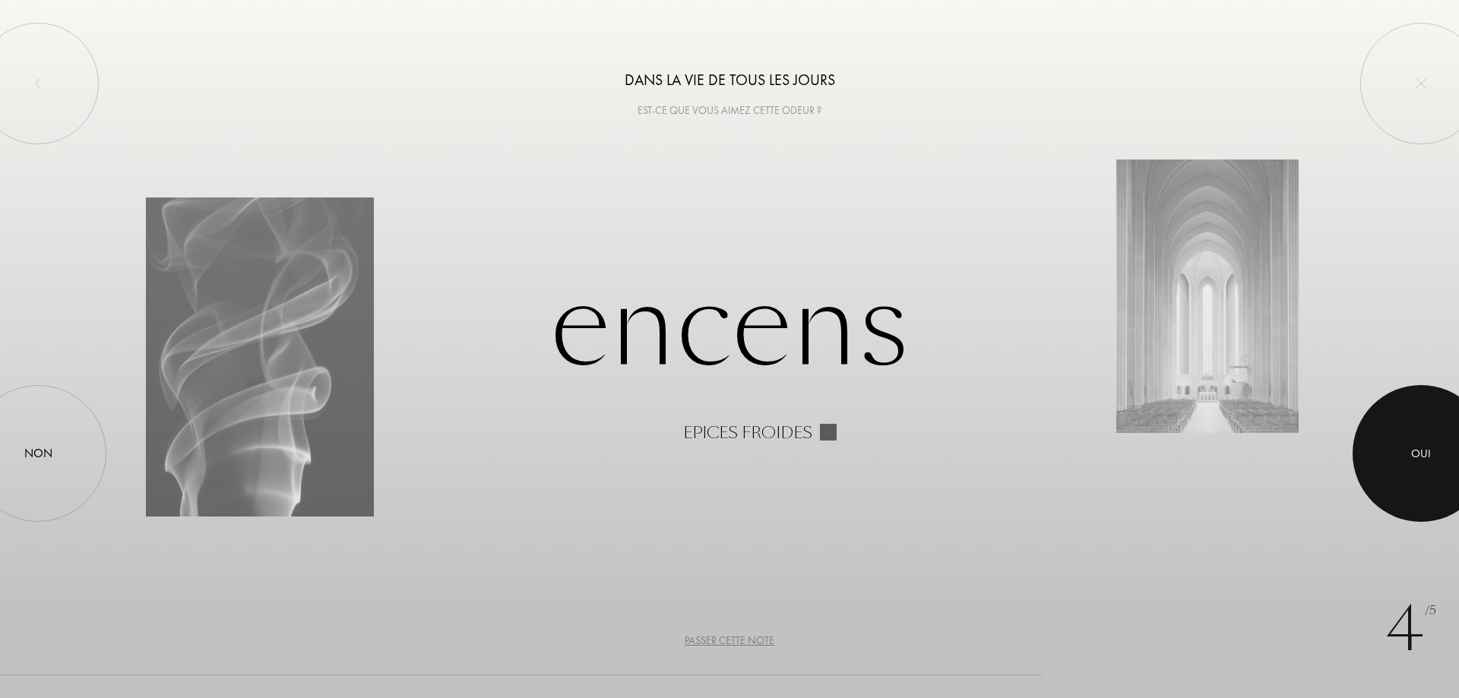
click at [1383, 437] on div at bounding box center [1421, 453] width 137 height 137
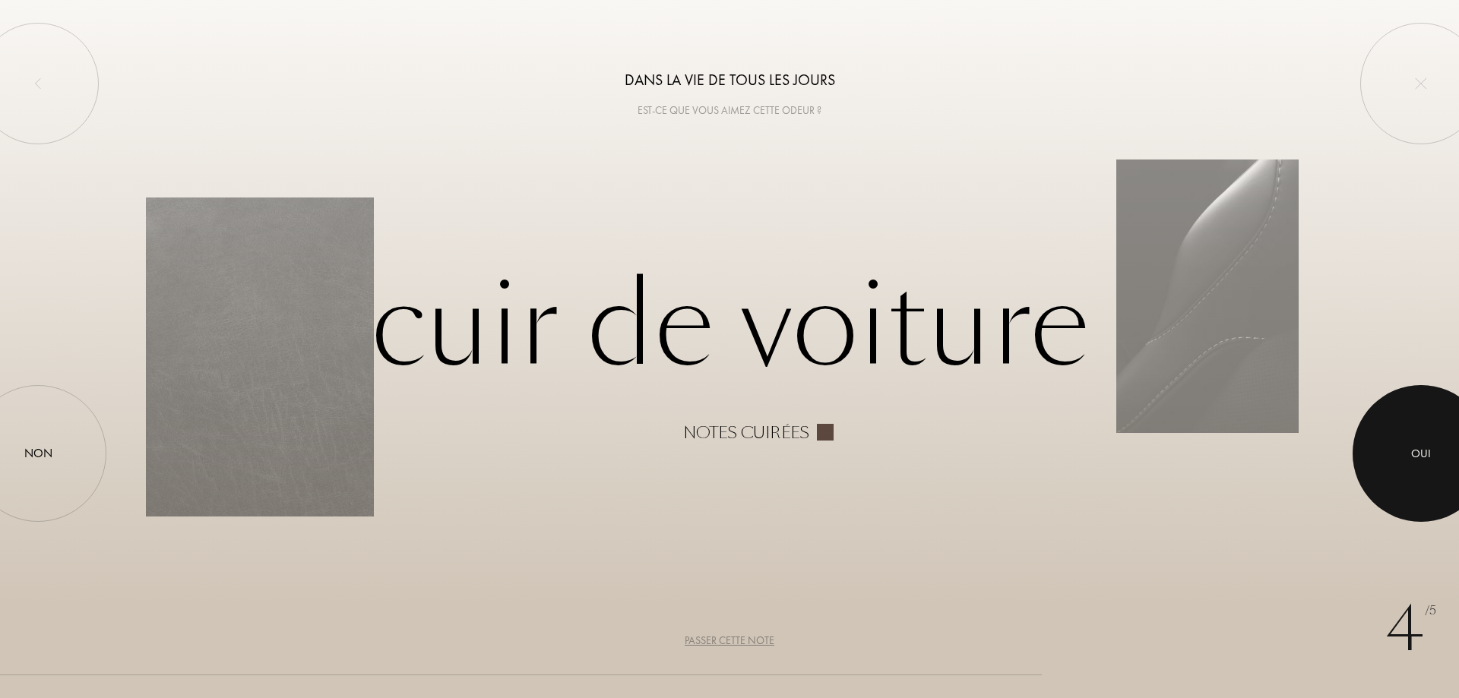
click at [1383, 437] on div at bounding box center [1421, 453] width 137 height 137
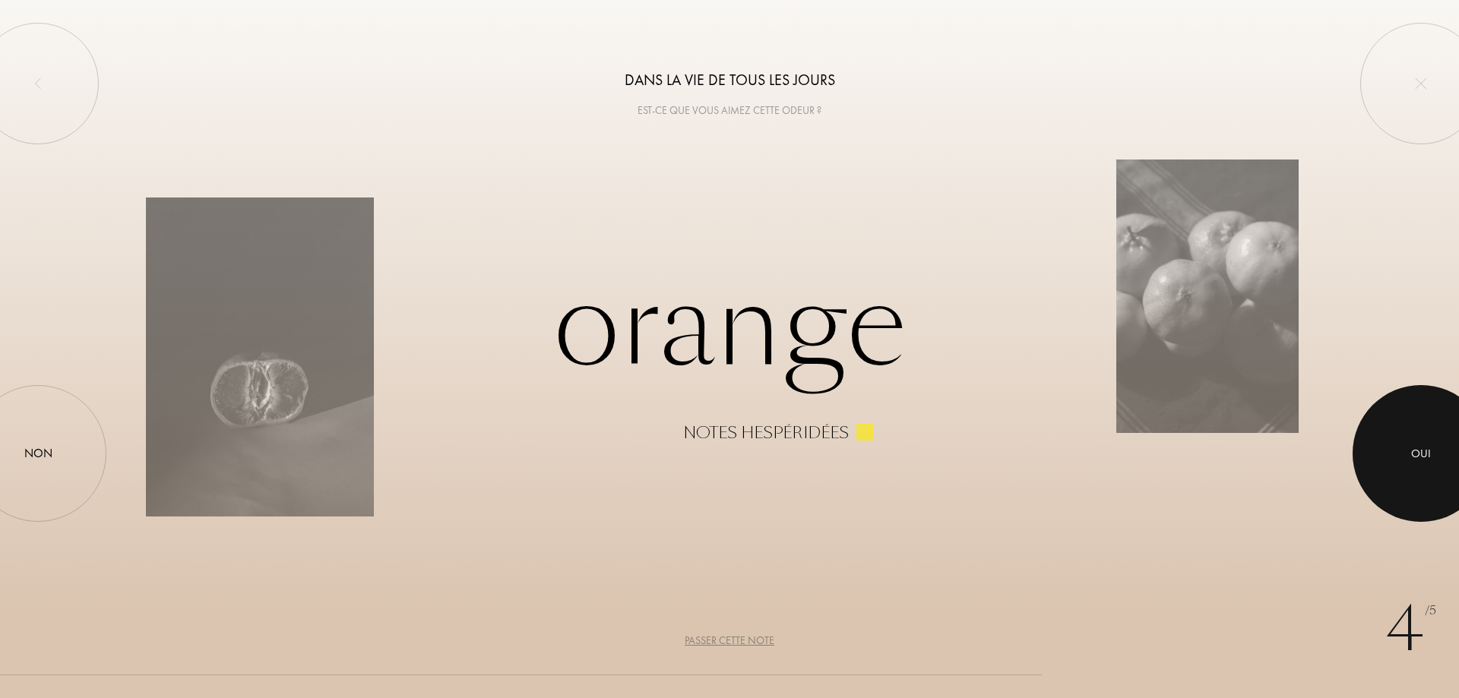
click at [1383, 437] on div at bounding box center [1421, 453] width 137 height 137
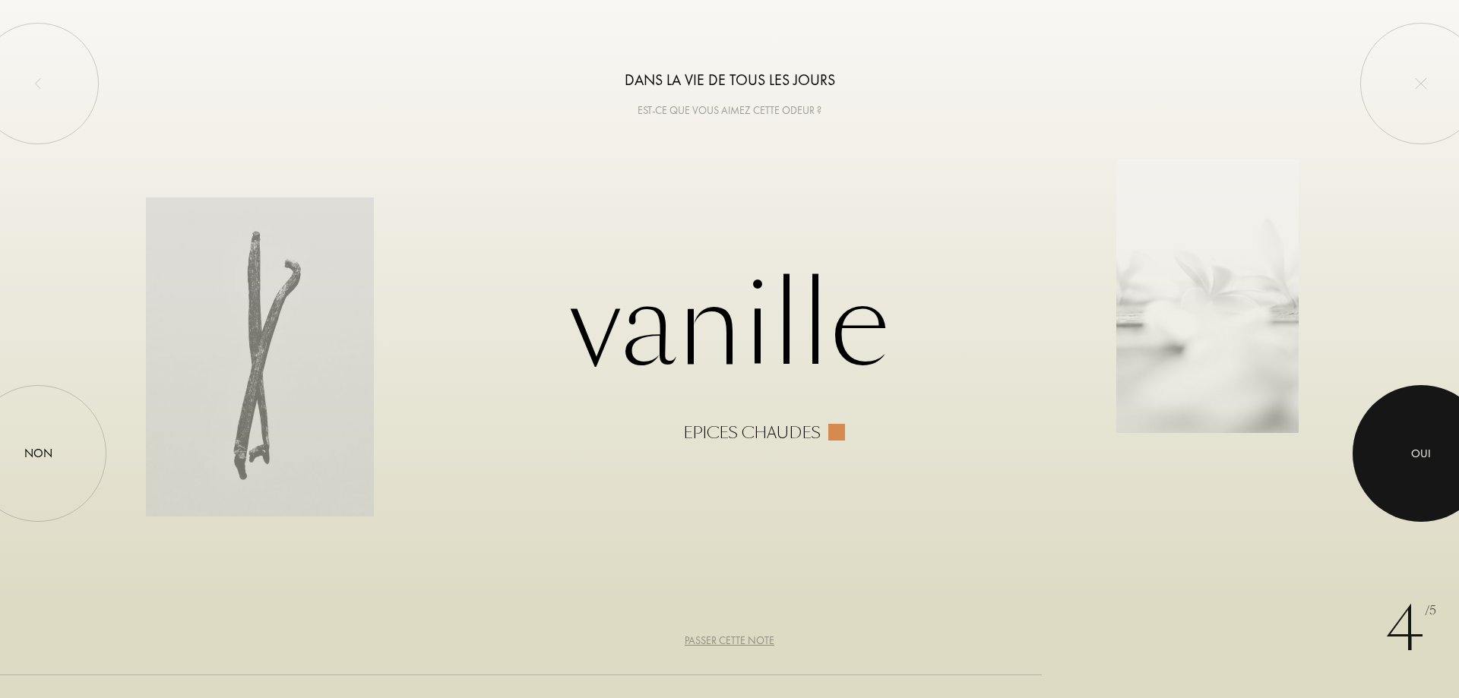
click at [1383, 437] on div at bounding box center [1421, 453] width 137 height 137
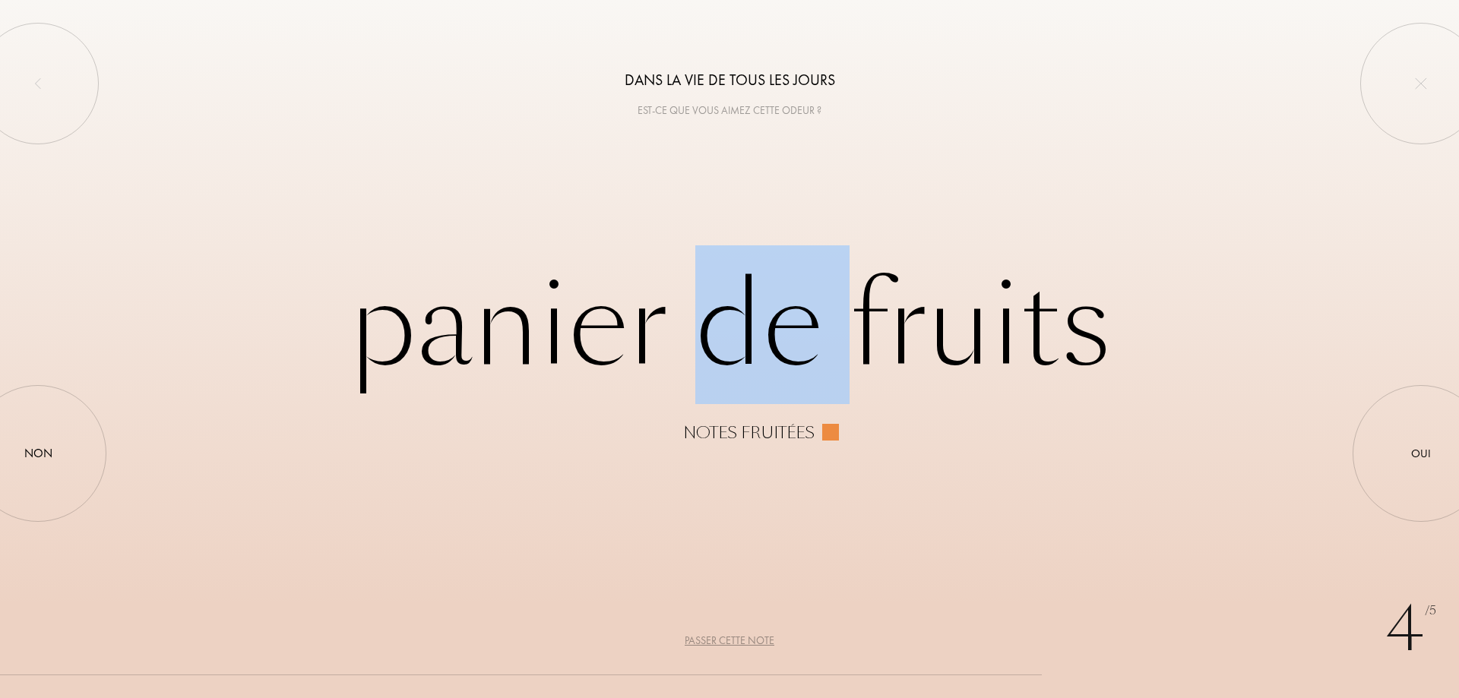
drag, startPoint x: 752, startPoint y: 340, endPoint x: 868, endPoint y: 340, distance: 116.3
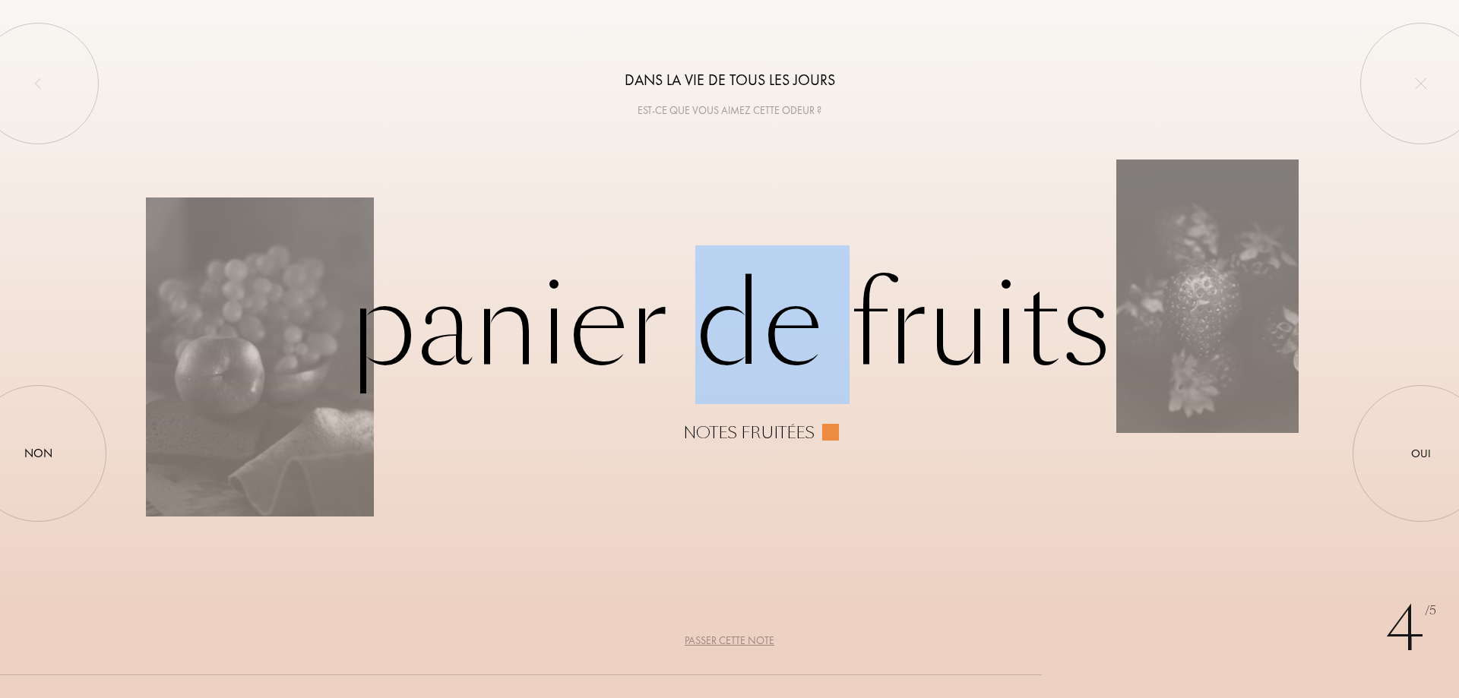
click at [866, 340] on div "Panier de fruits Notes fruitées" at bounding box center [729, 349] width 1167 height 185
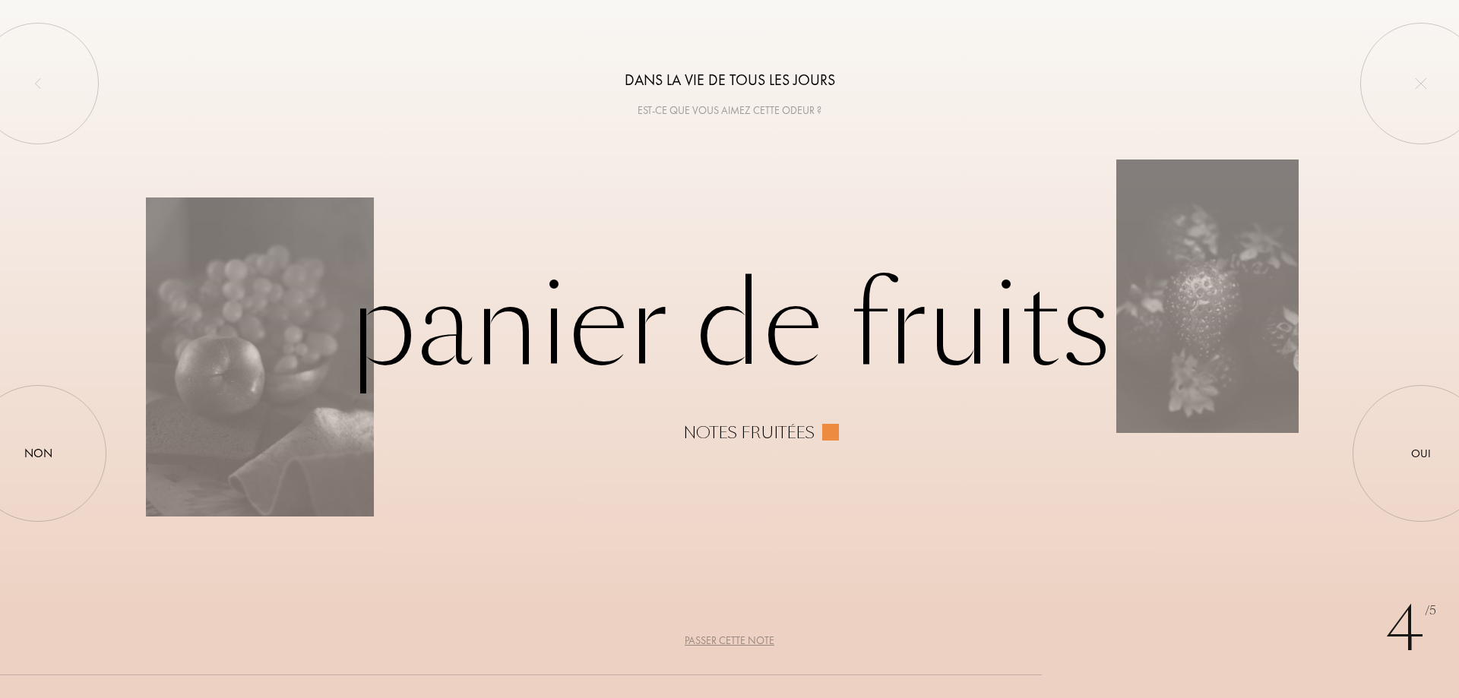
click at [869, 340] on div "Panier de fruits Notes fruitées" at bounding box center [729, 349] width 1167 height 185
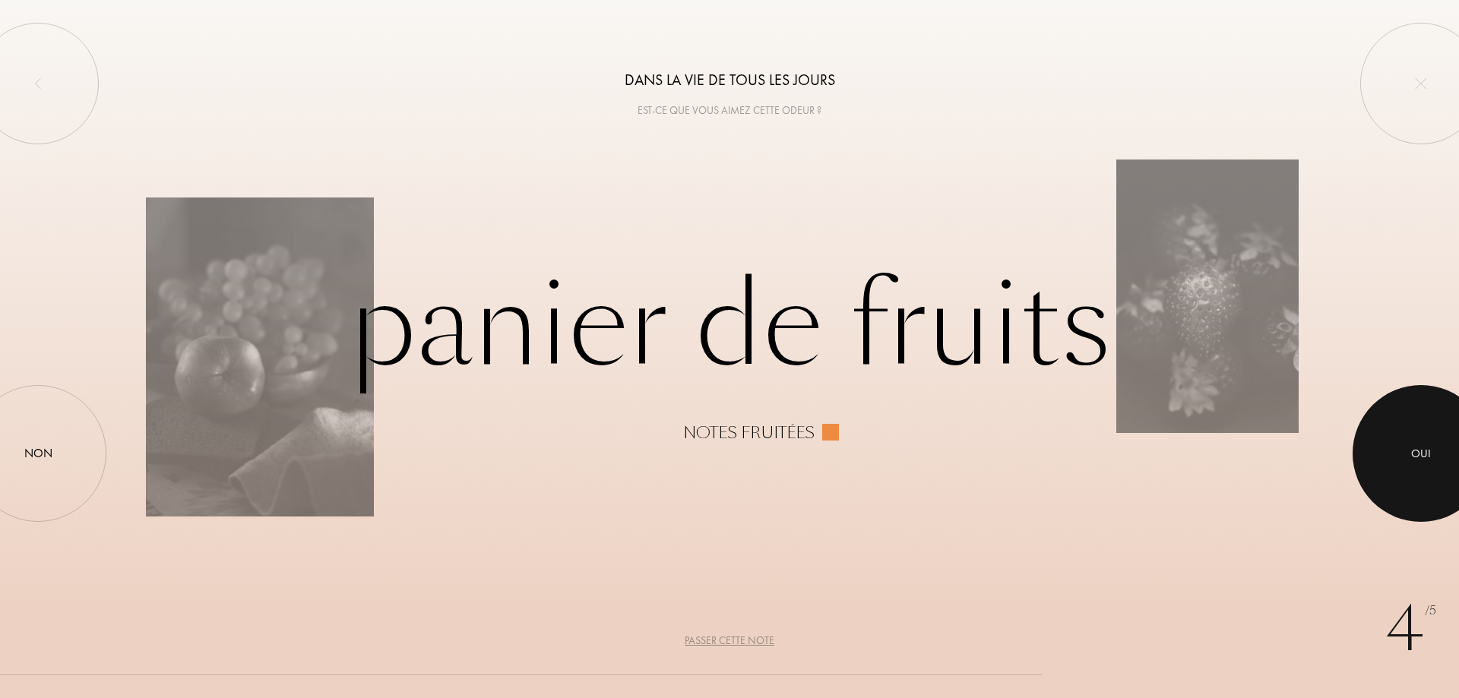
click at [1384, 456] on div "Oui" at bounding box center [1421, 453] width 137 height 137
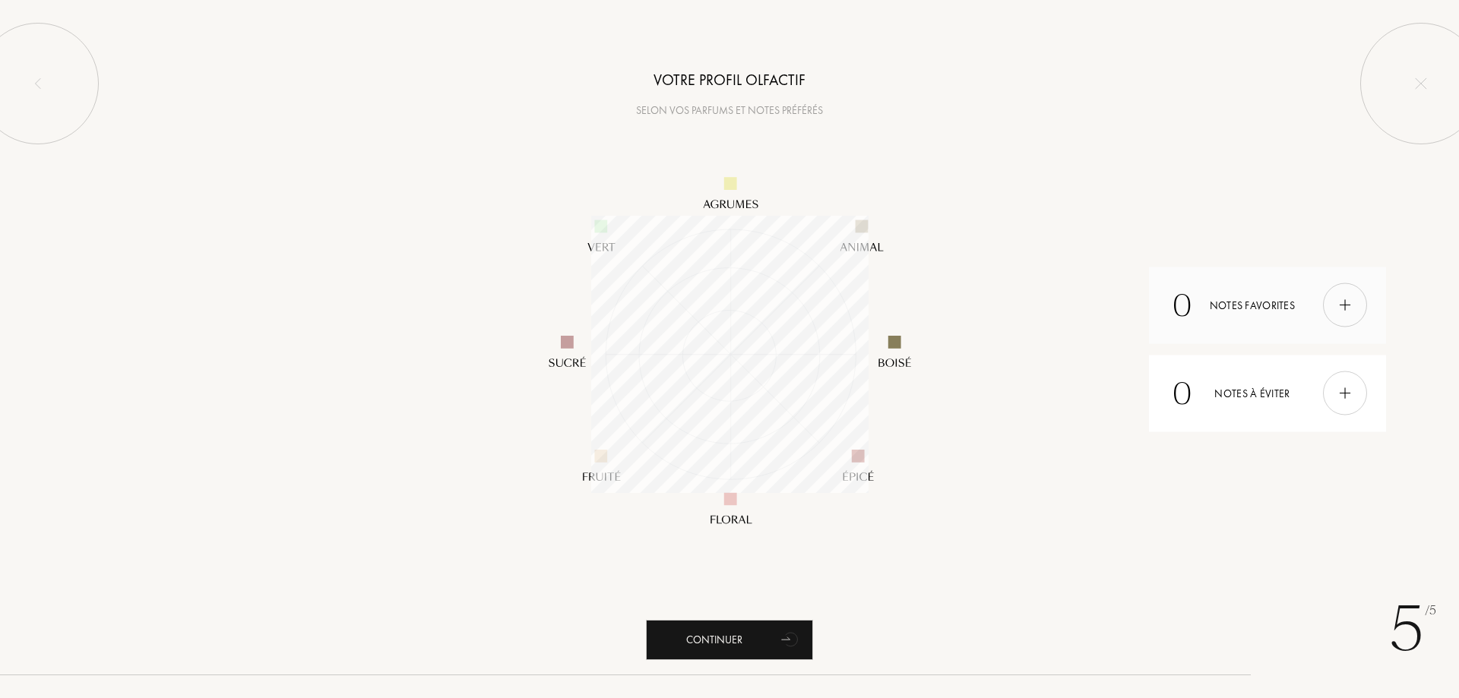
scroll to position [277, 277]
click at [764, 635] on div "Continuer" at bounding box center [729, 640] width 167 height 40
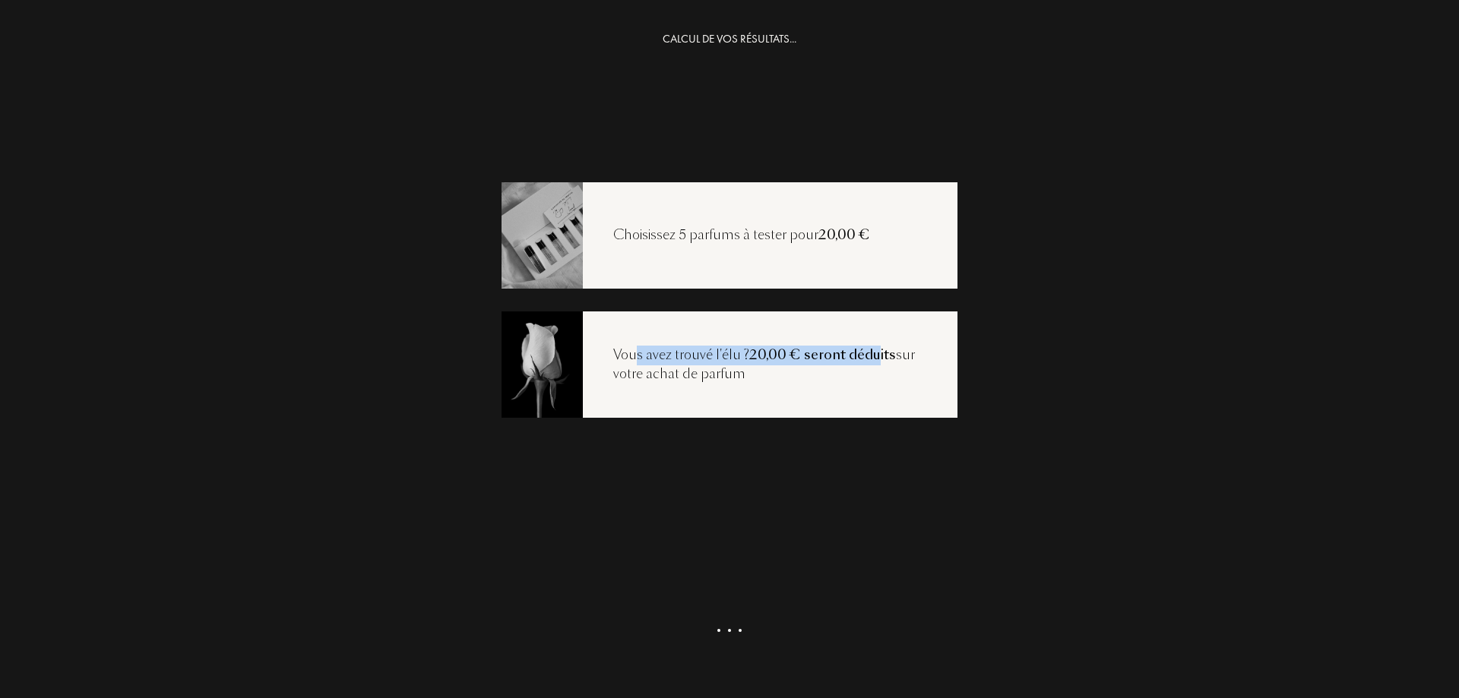
drag, startPoint x: 631, startPoint y: 358, endPoint x: 871, endPoint y: 359, distance: 240.2
click at [870, 359] on div "Vous avez trouvé l'élu ? 20,00 € seront déduits sur votre achat de parfum" at bounding box center [770, 365] width 375 height 39
click at [871, 359] on span "20,00 € seront déduits" at bounding box center [822, 355] width 147 height 18
click at [778, 655] on icon "animation" at bounding box center [791, 651] width 30 height 30
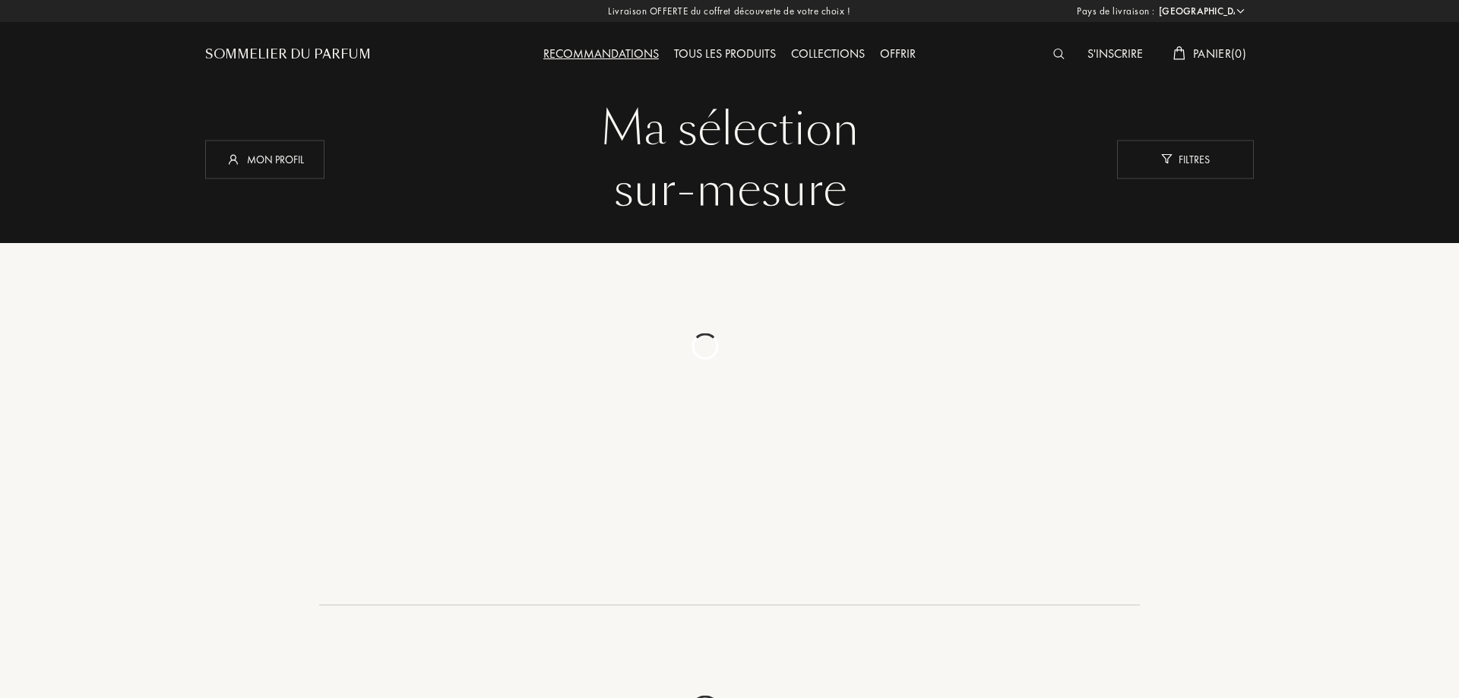
select select "FR"
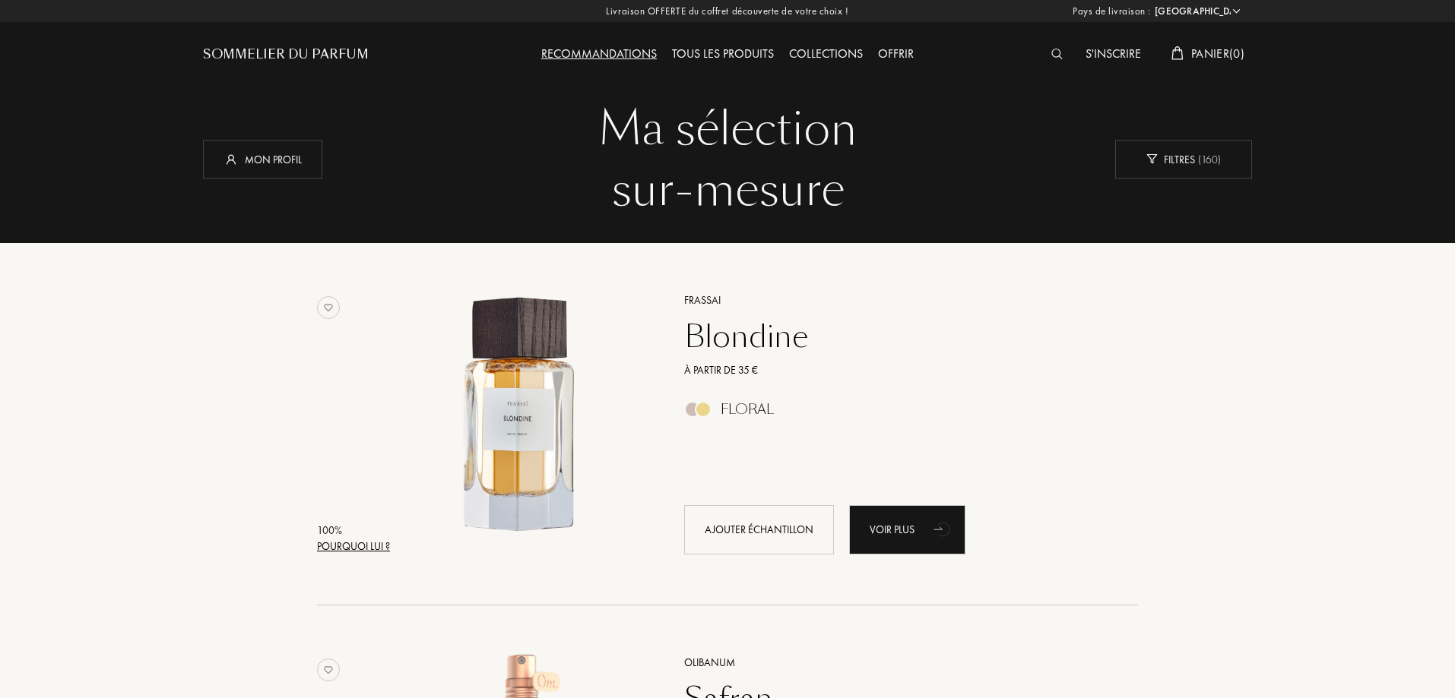
click at [1051, 55] on img at bounding box center [1056, 54] width 11 height 11
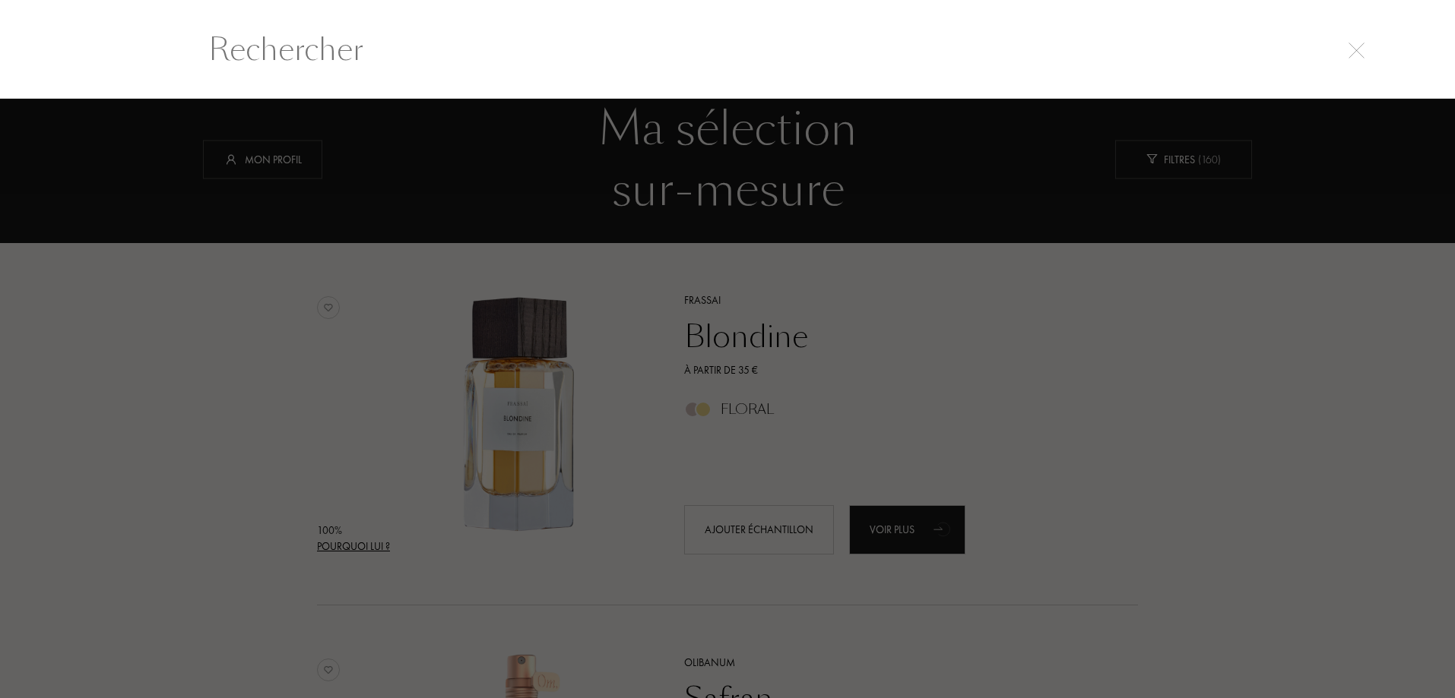
scroll to position [1, 0]
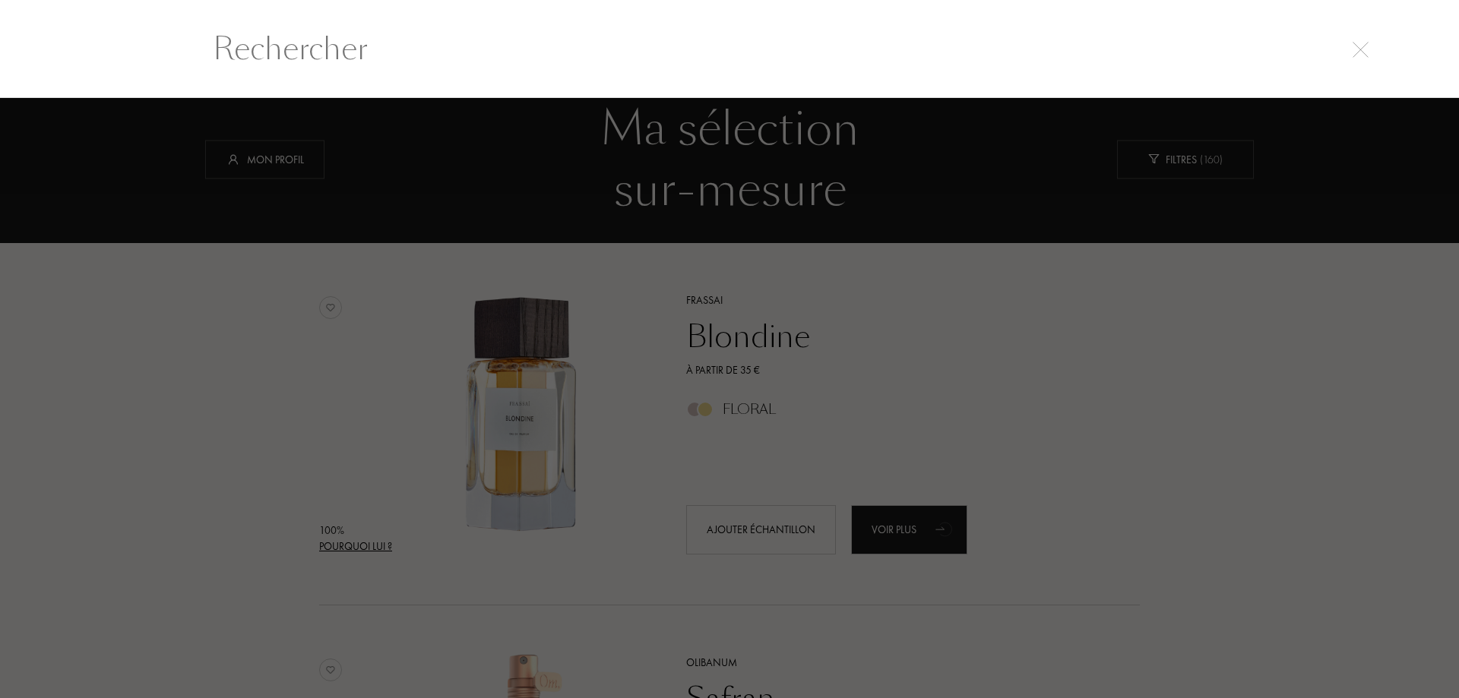
click at [334, 64] on input "text" at bounding box center [729, 49] width 1094 height 46
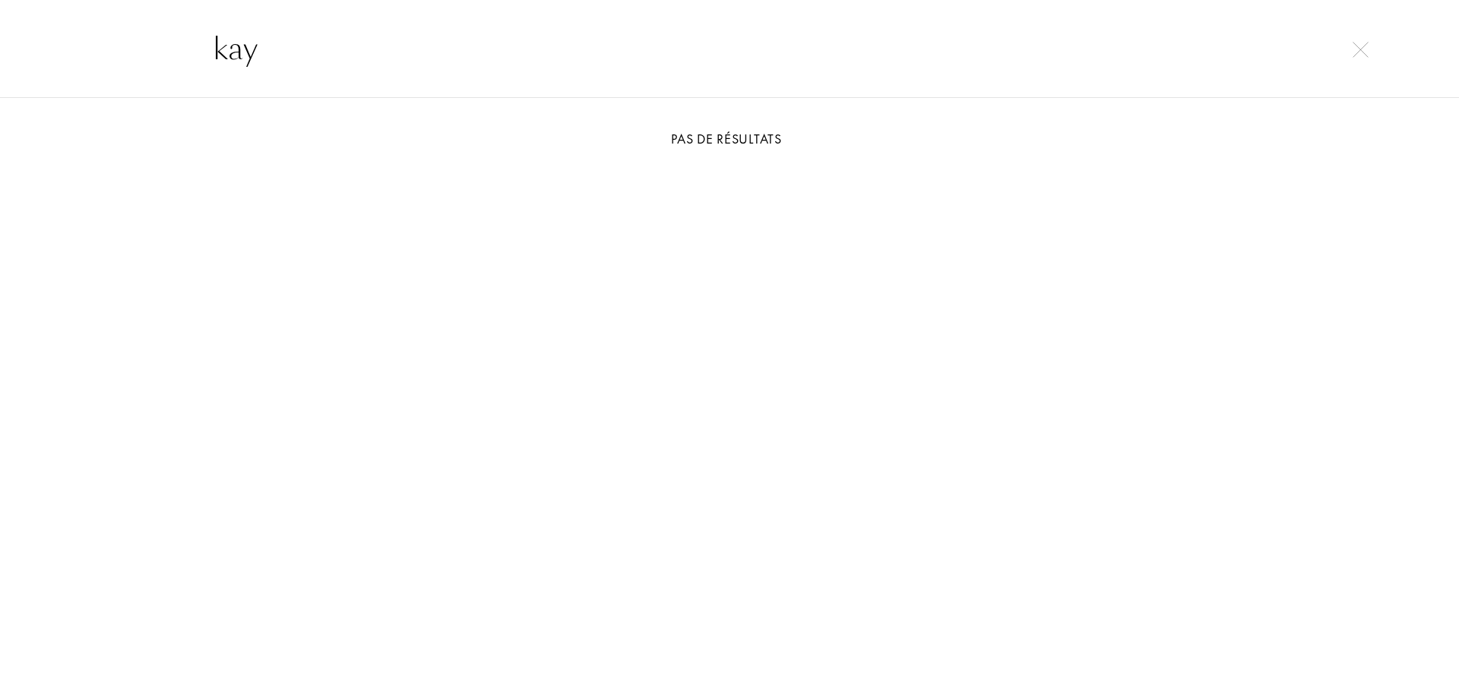
type input "kay"
click at [511, 183] on div at bounding box center [730, 206] width 1064 height 114
click at [160, 40] on div "kay" at bounding box center [729, 48] width 1459 height 99
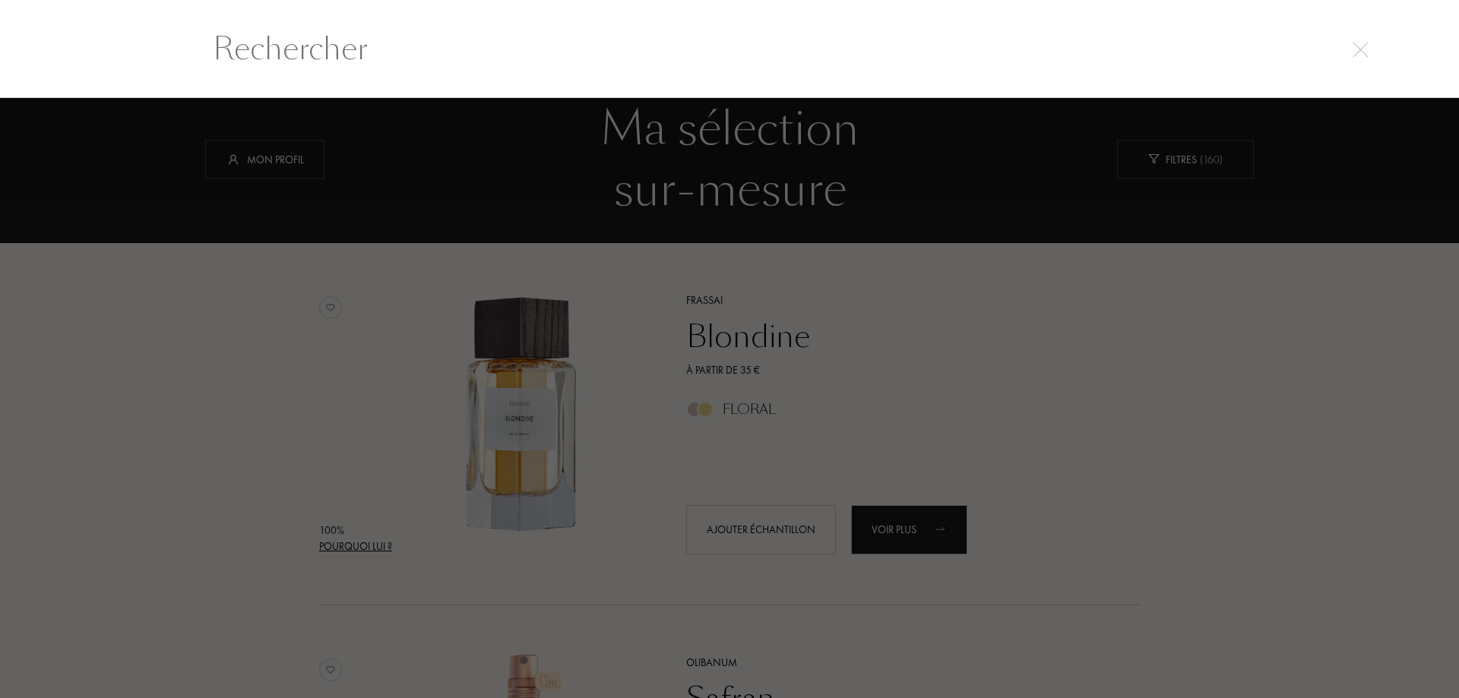
click at [310, 176] on div at bounding box center [729, 398] width 1459 height 600
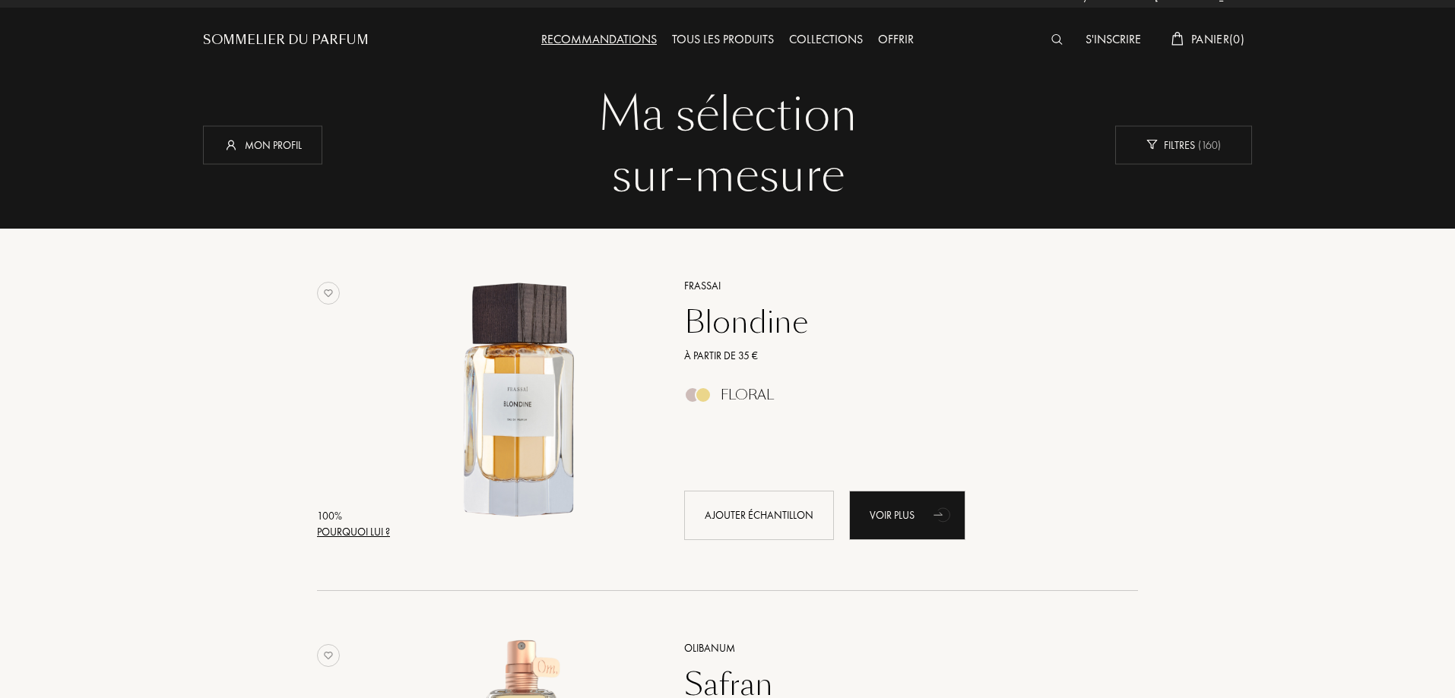
scroll to position [0, 0]
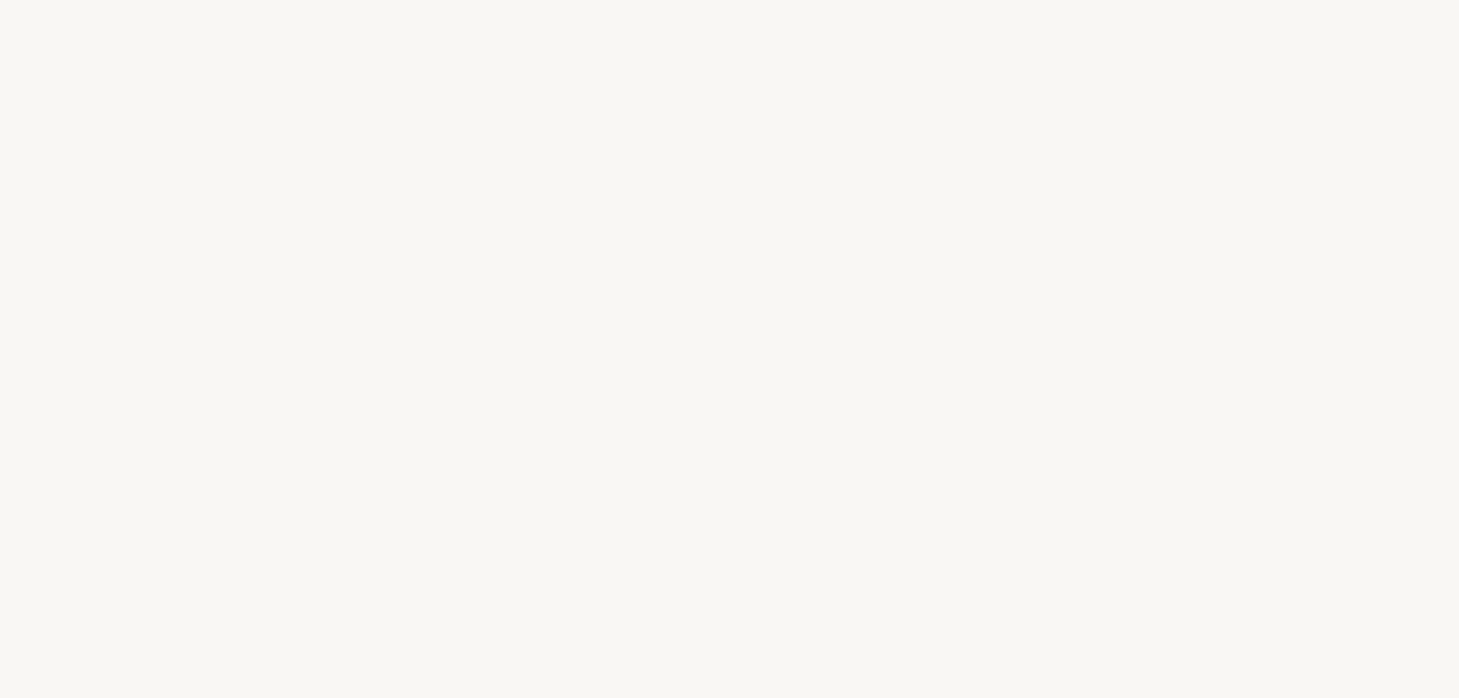
select select "FR"
